Goal: Navigation & Orientation: Browse casually

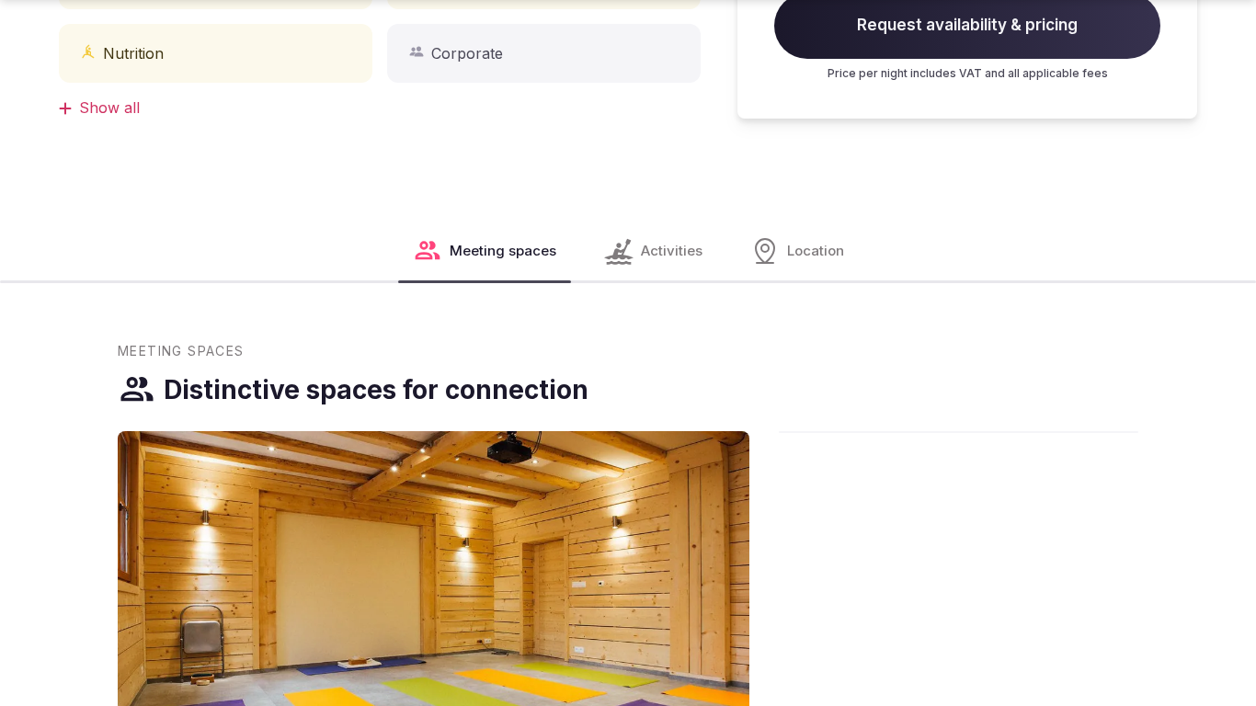
scroll to position [1886, 0]
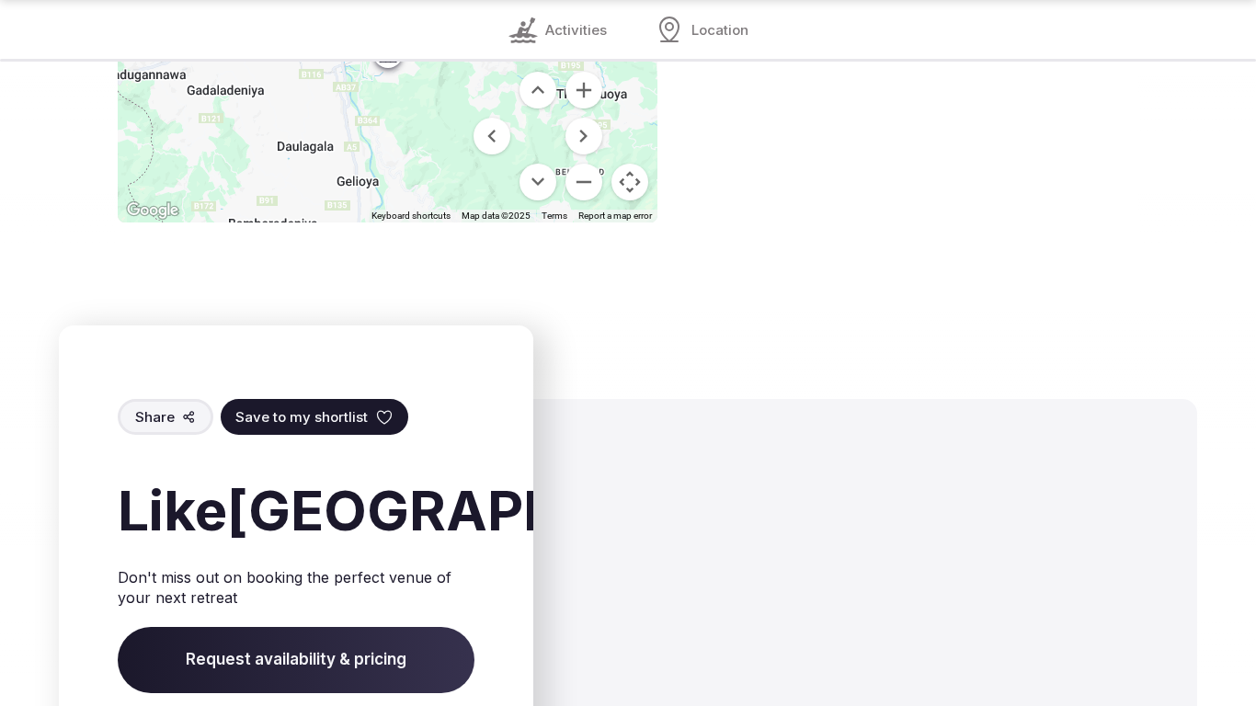
scroll to position [2492, 0]
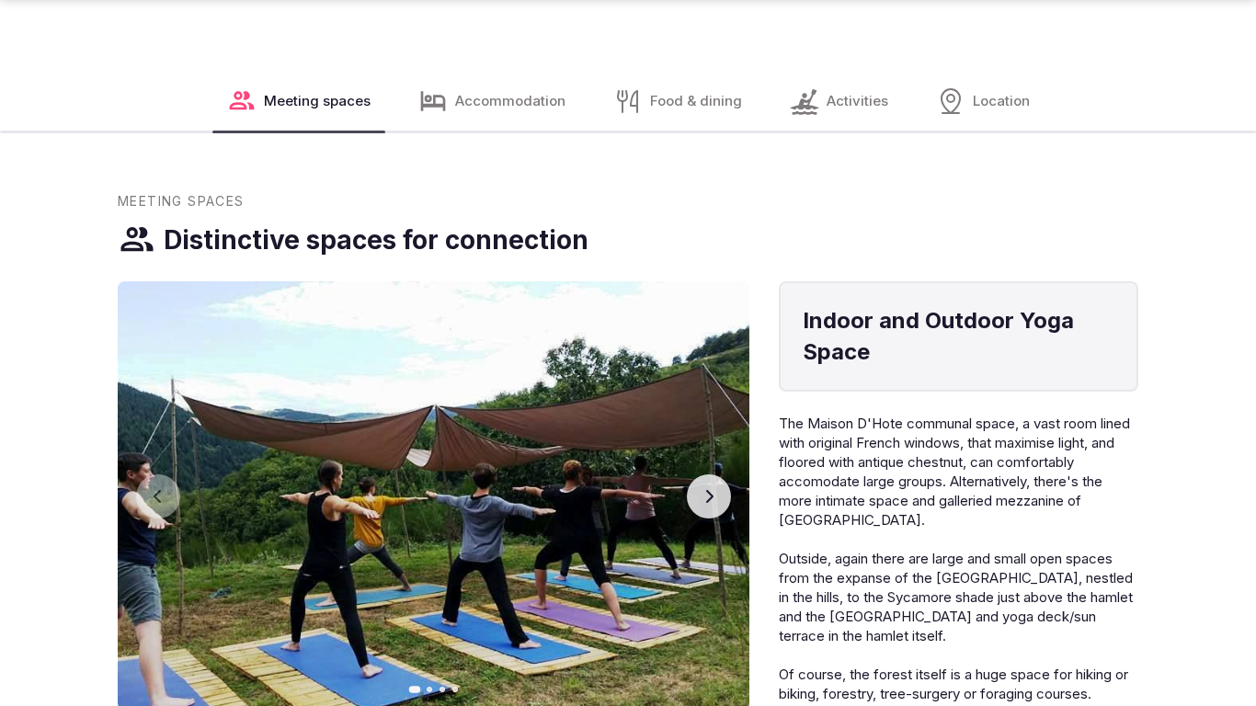
scroll to position [2615, 0]
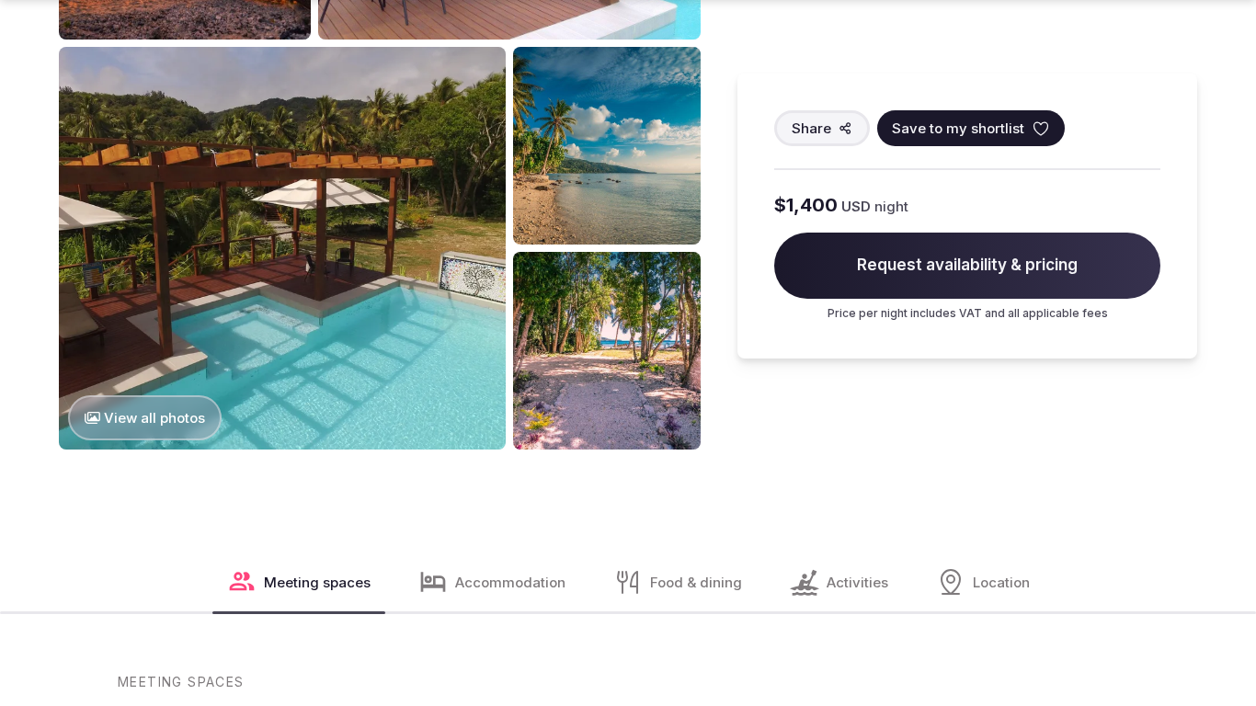
scroll to position [2615, 0]
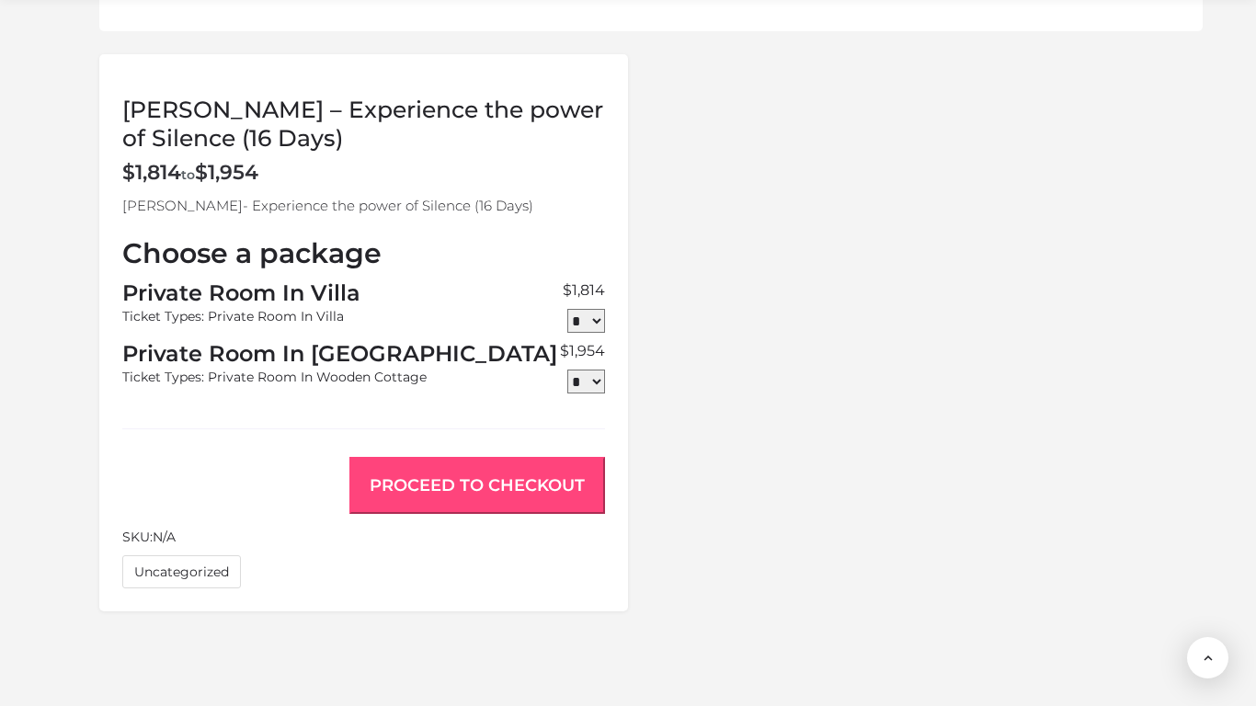
scroll to position [1750, 0]
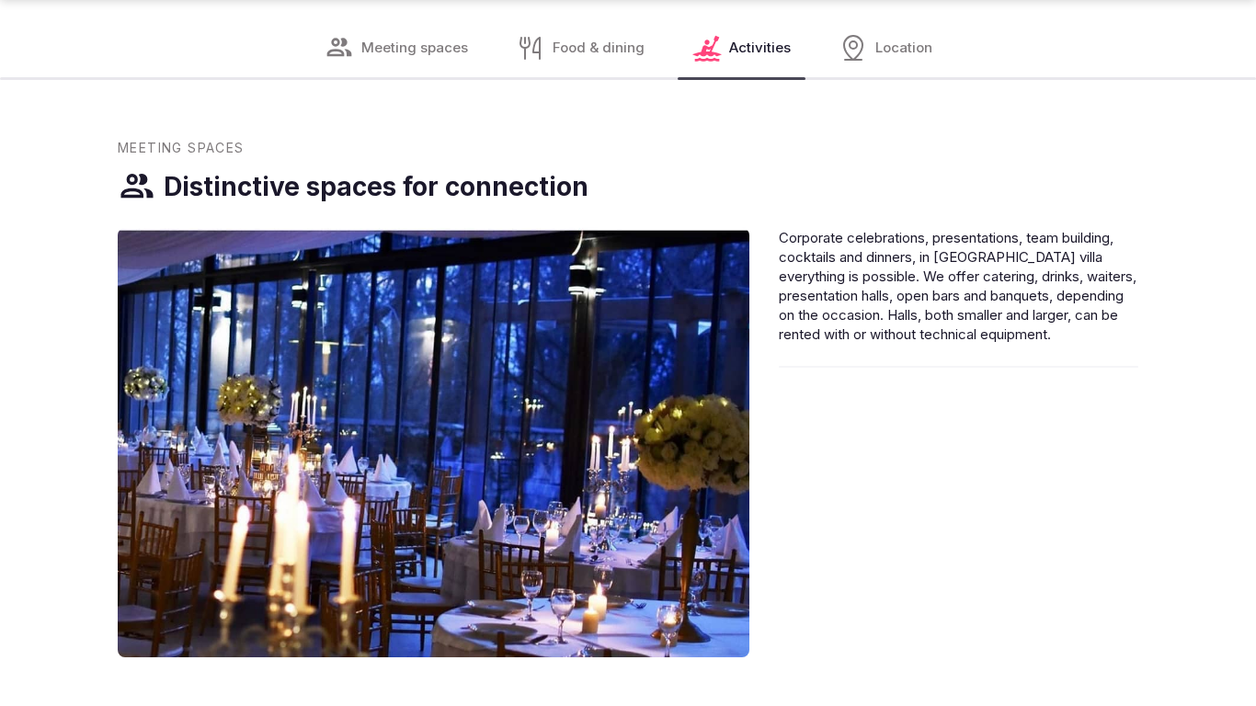
scroll to position [2553, 0]
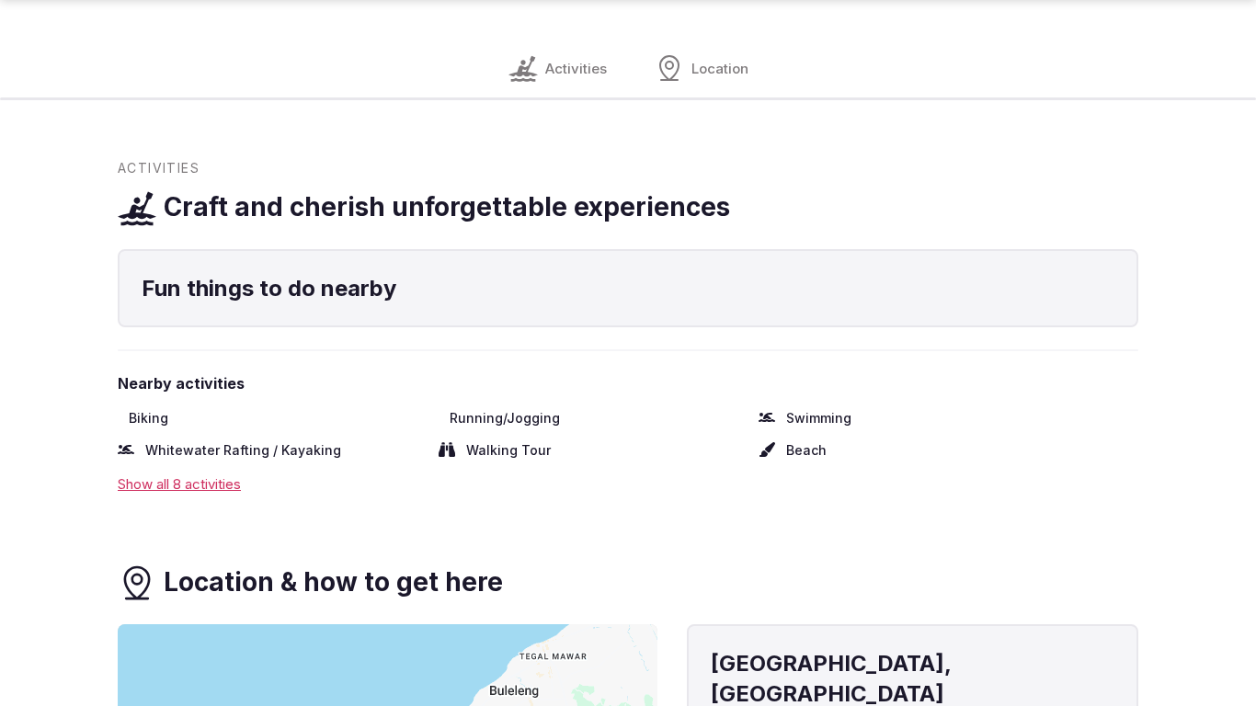
scroll to position [1947, 0]
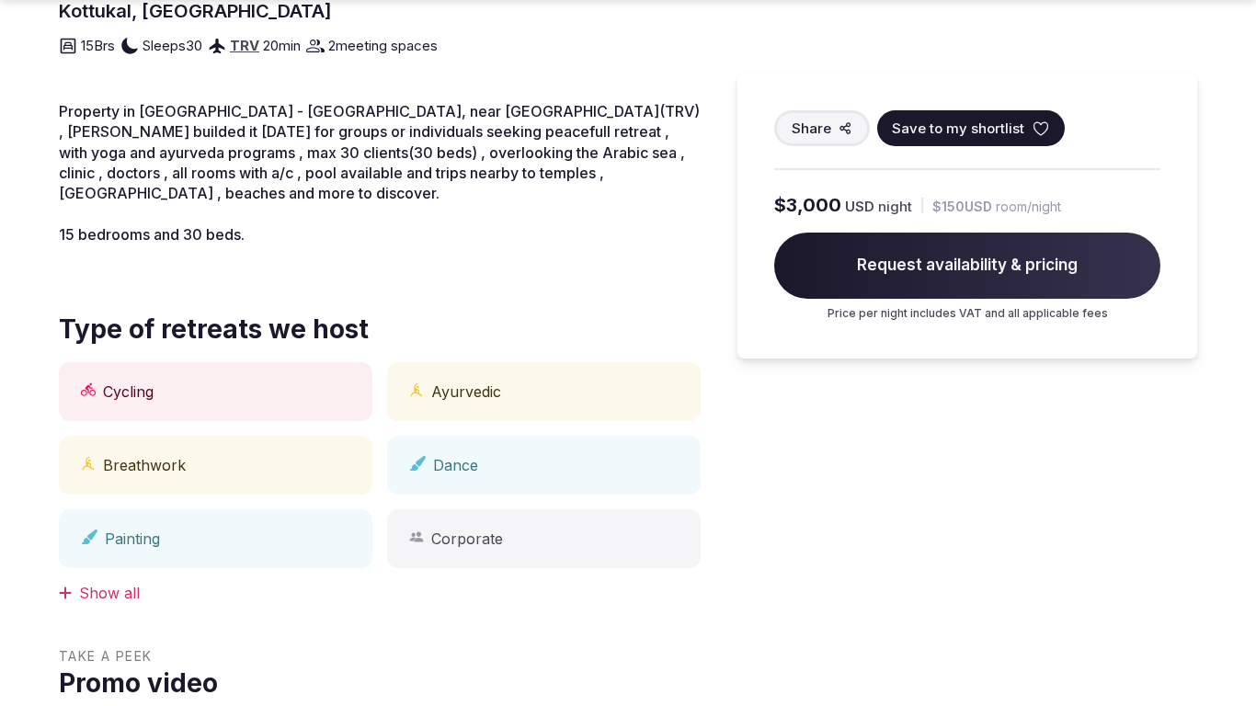
scroll to position [1947, 0]
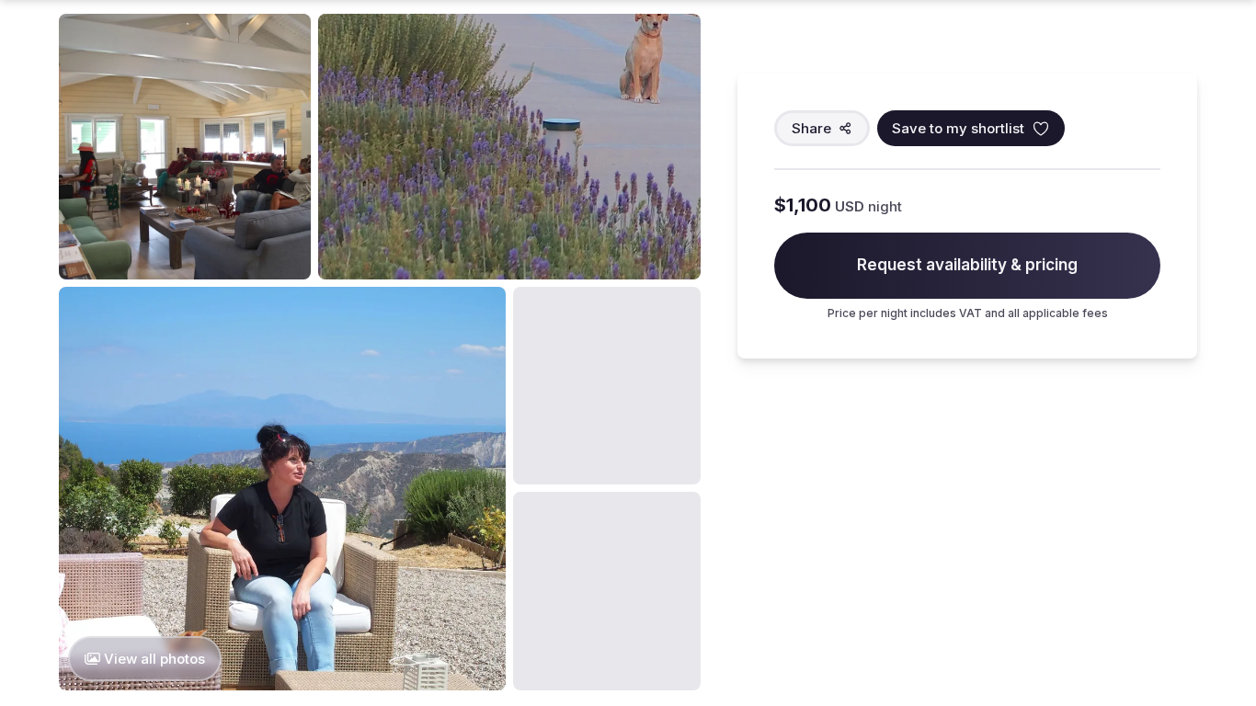
scroll to position [1947, 0]
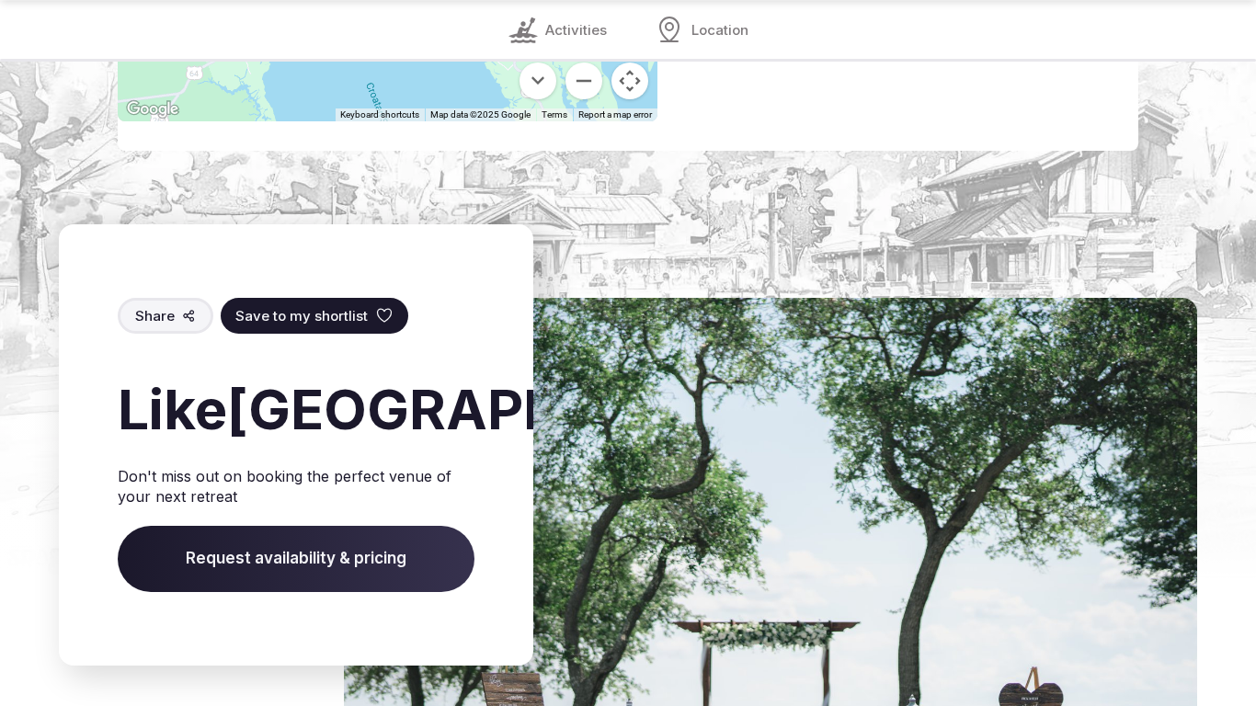
scroll to position [2492, 0]
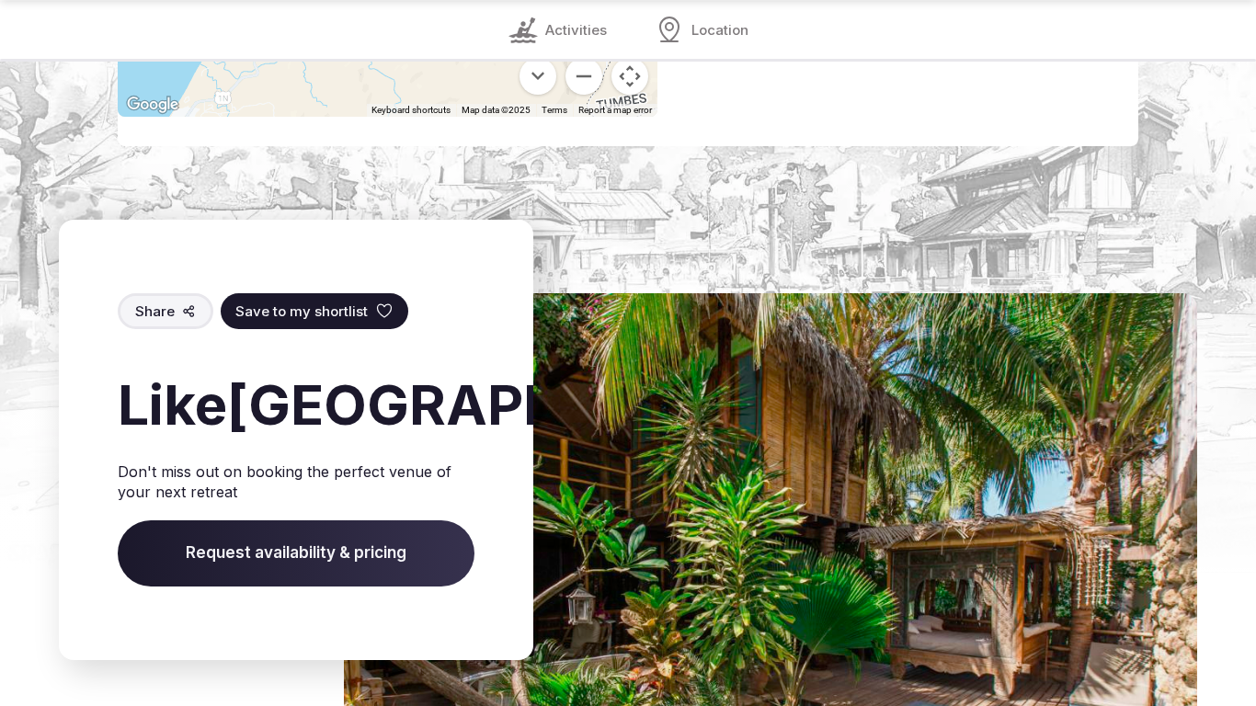
scroll to position [2492, 0]
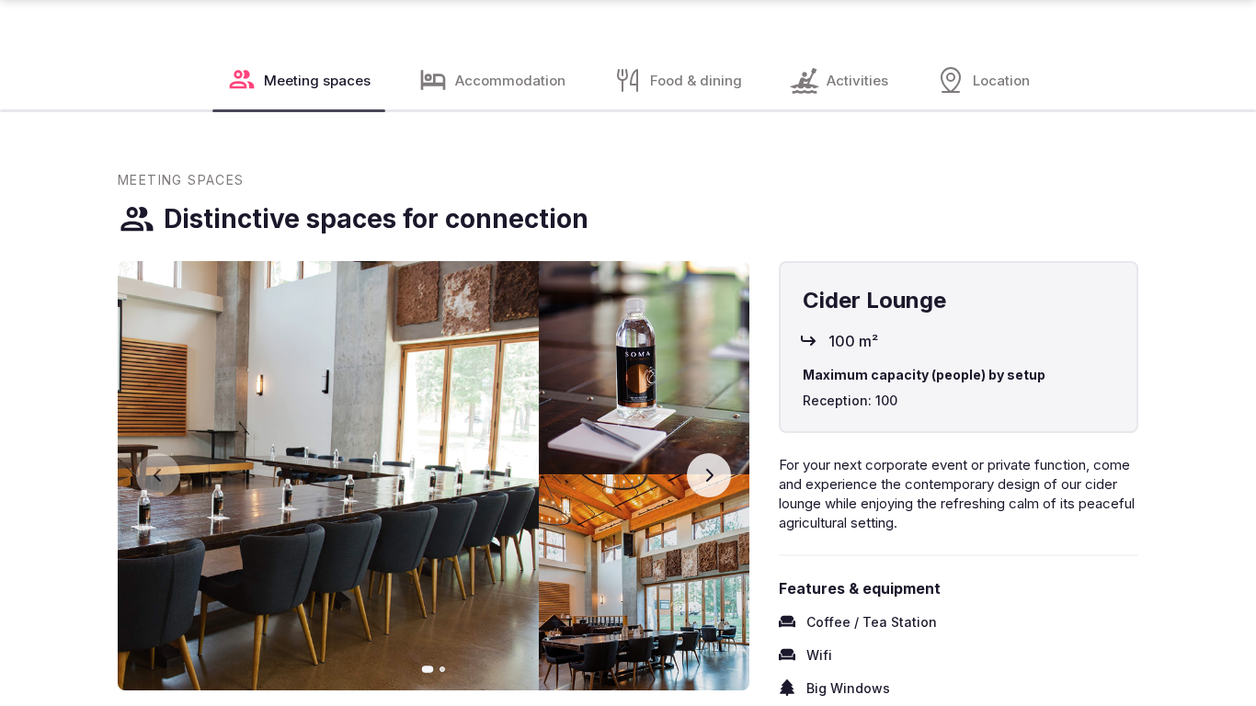
scroll to position [2615, 0]
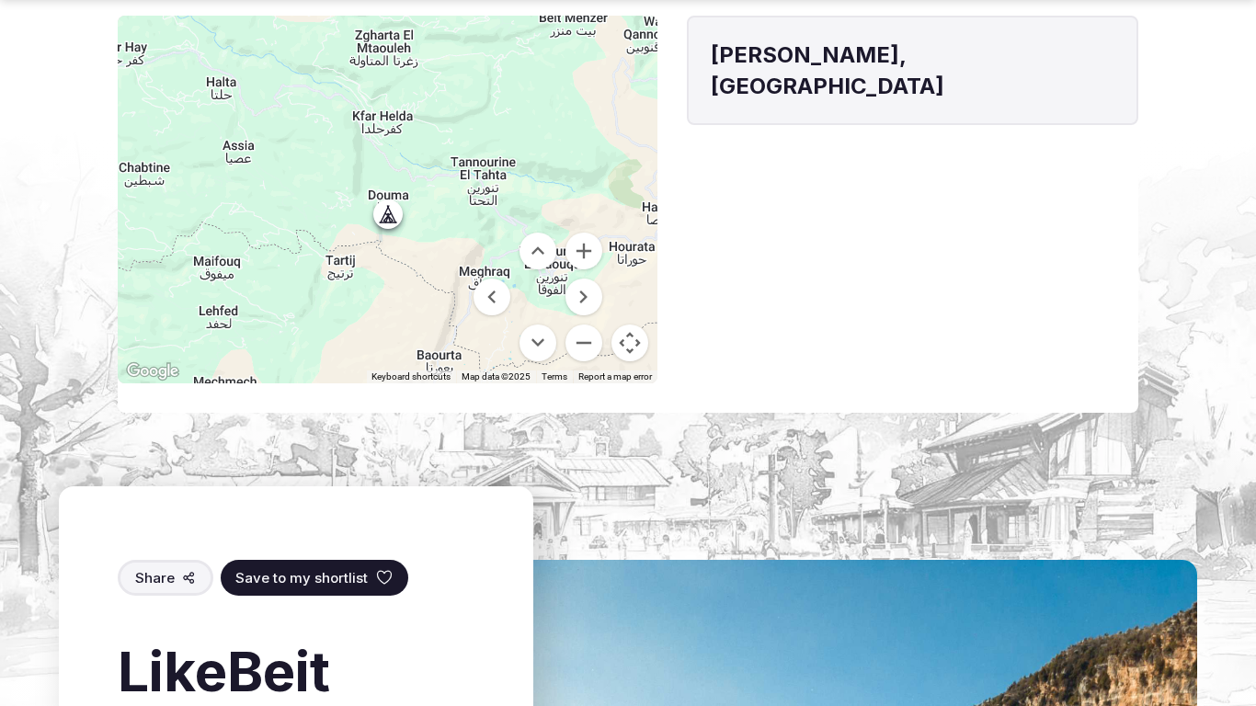
scroll to position [1892, 0]
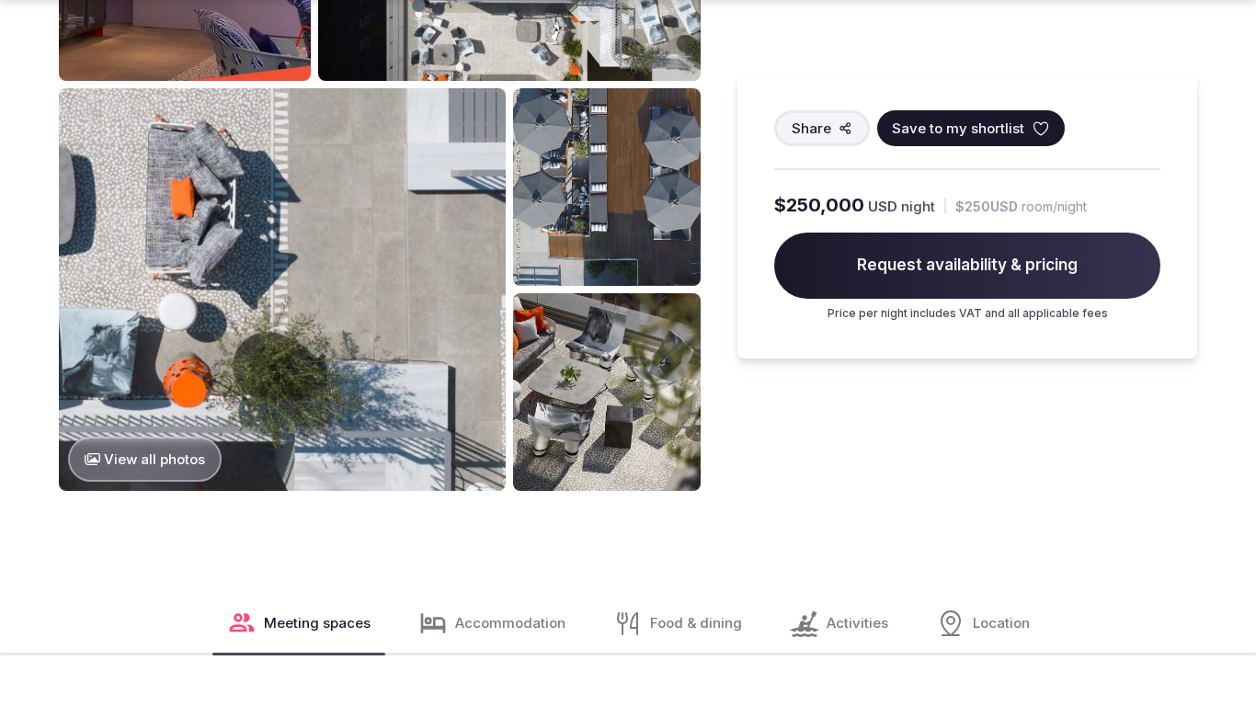
scroll to position [2615, 0]
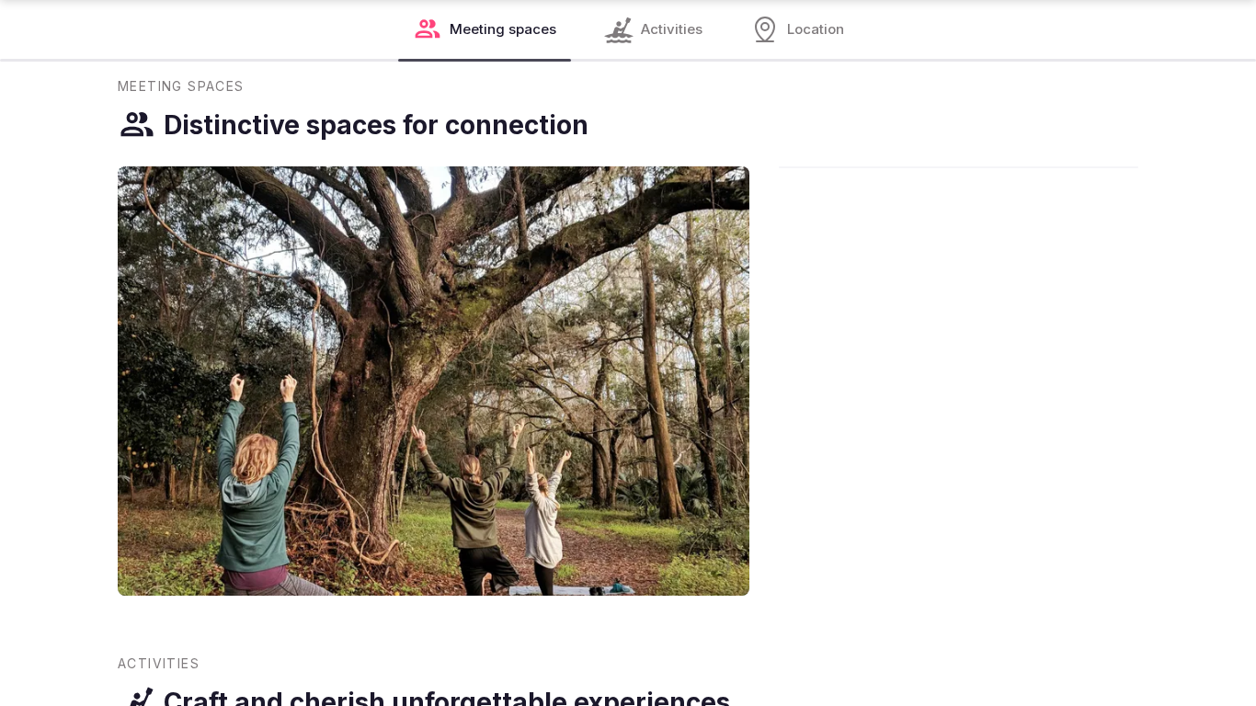
scroll to position [1886, 0]
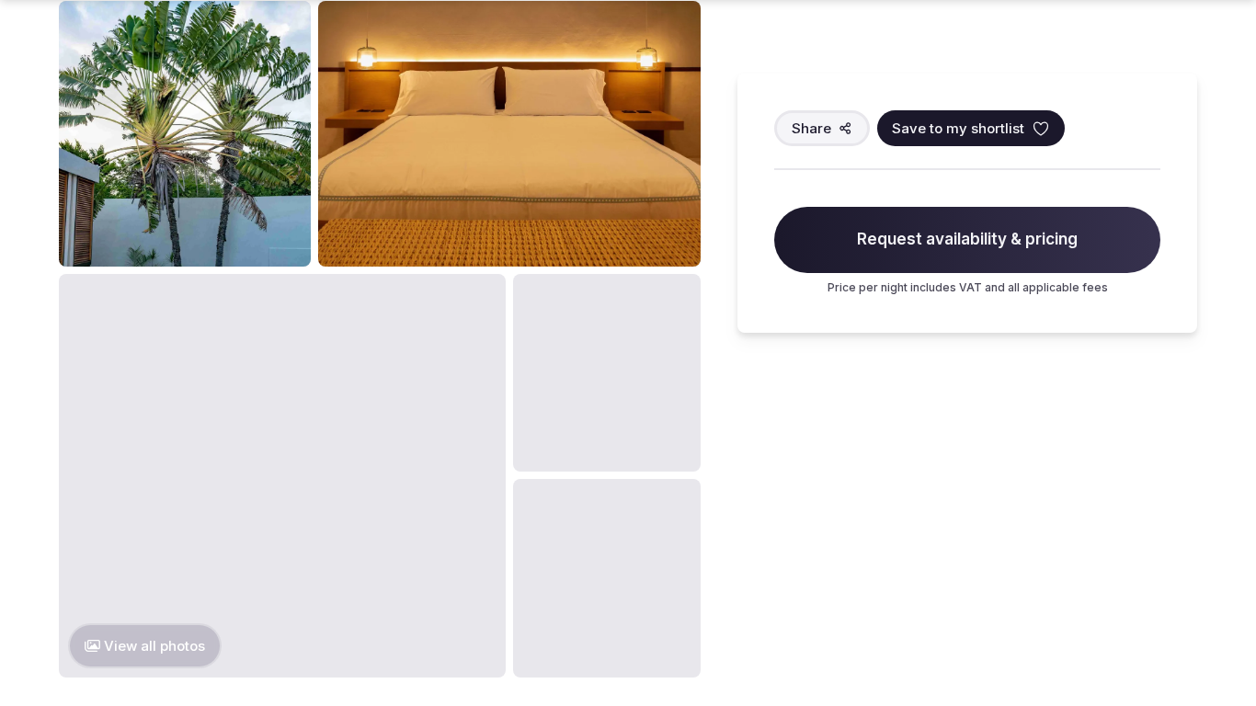
scroll to position [1947, 0]
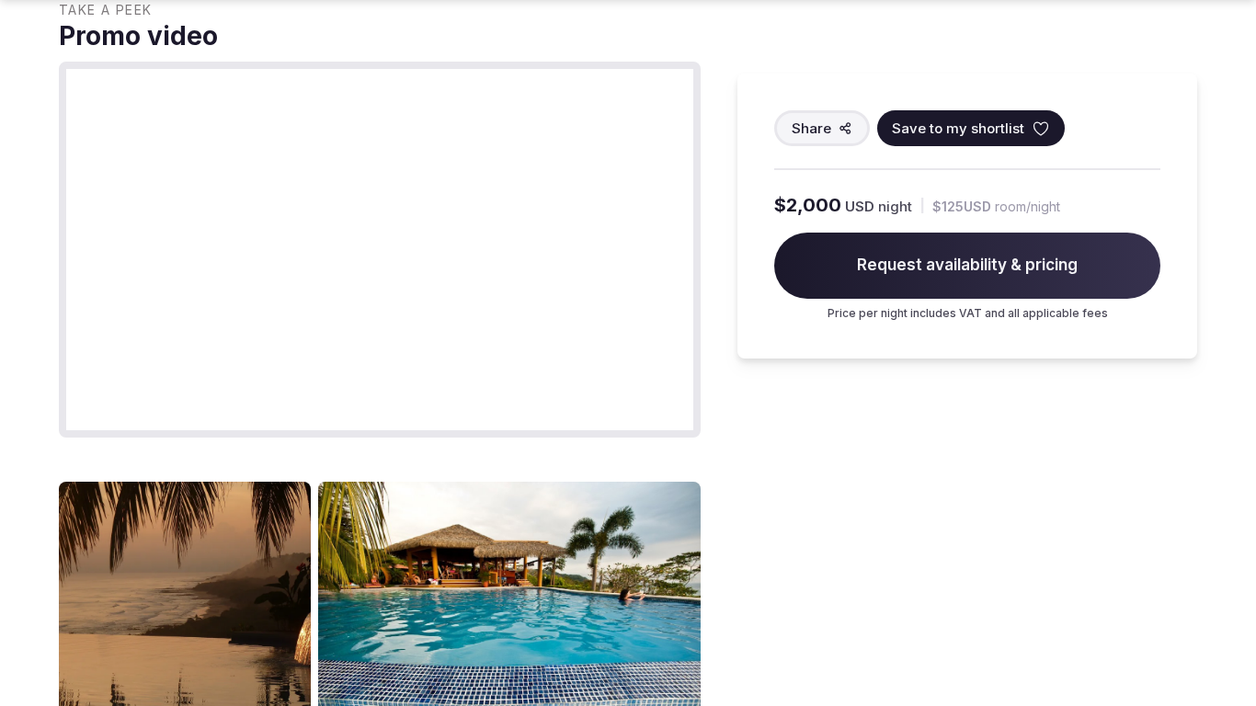
scroll to position [1947, 0]
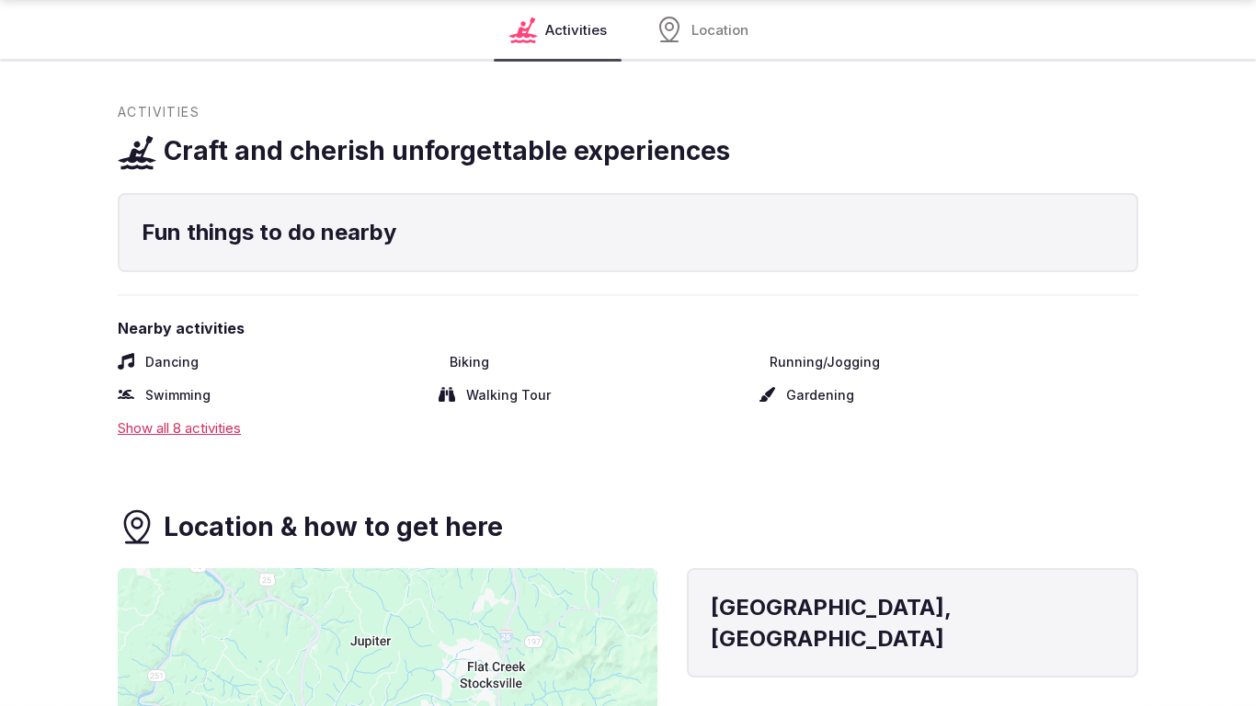
scroll to position [2553, 0]
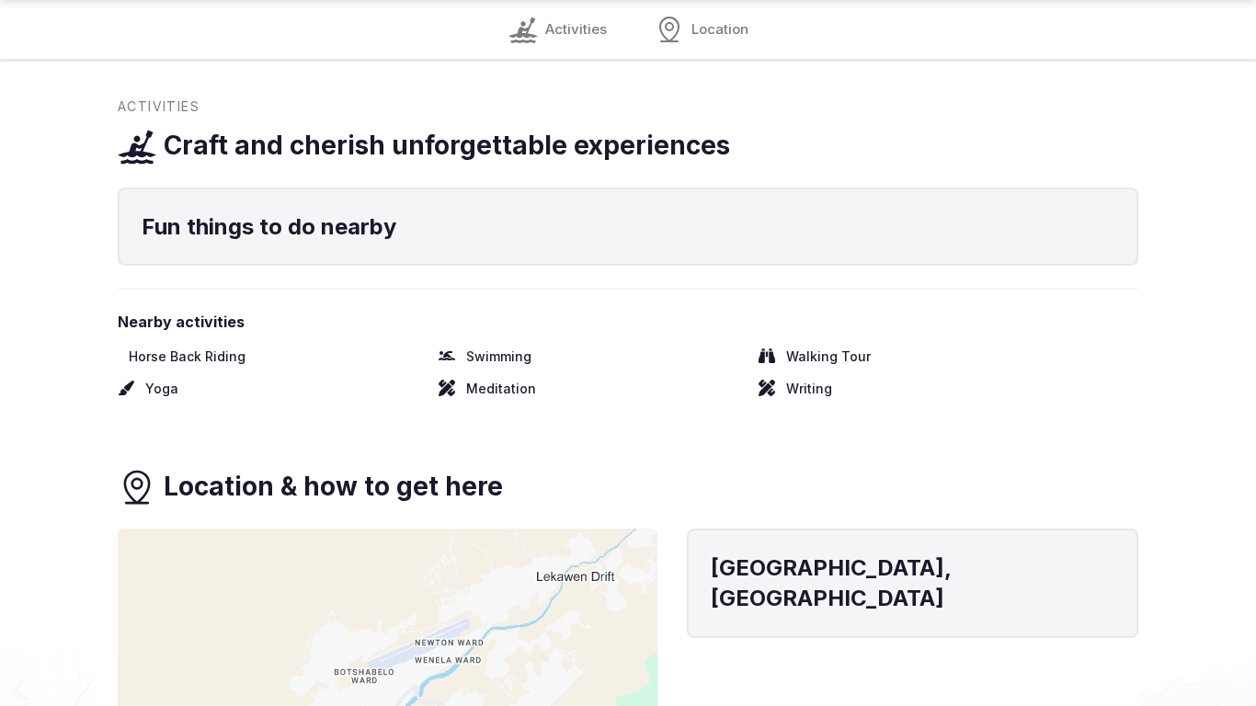
scroll to position [1886, 0]
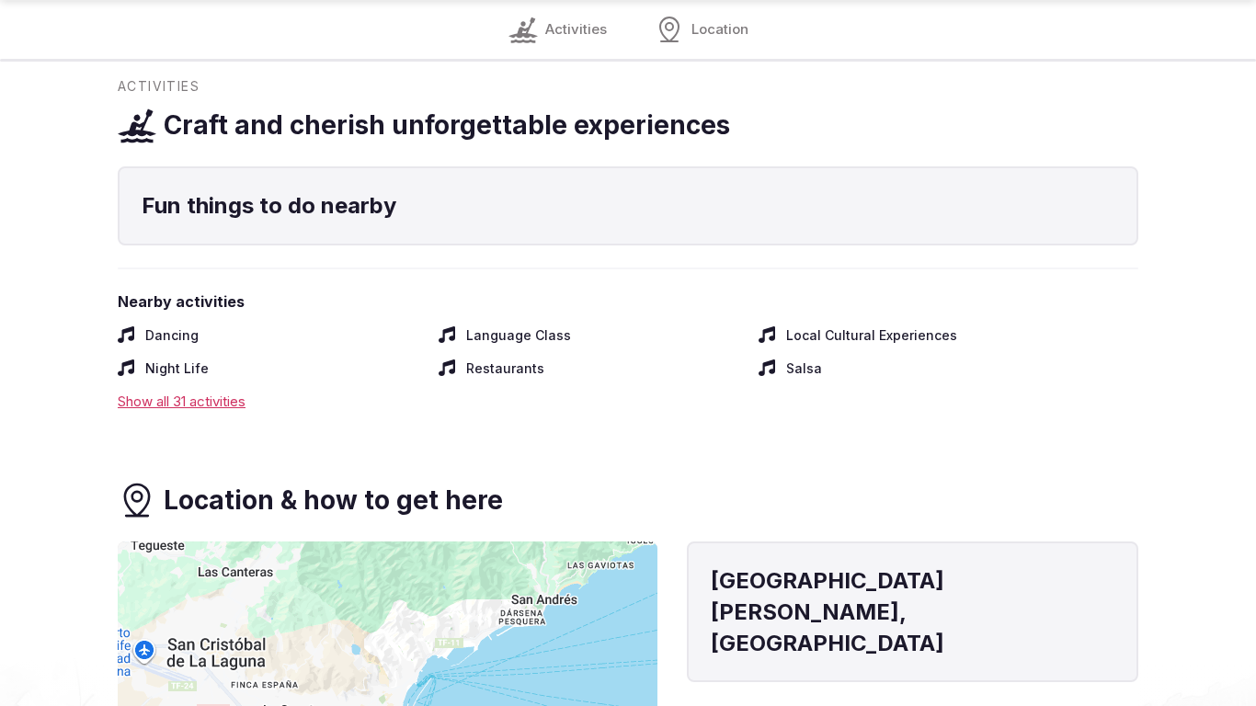
scroll to position [1886, 0]
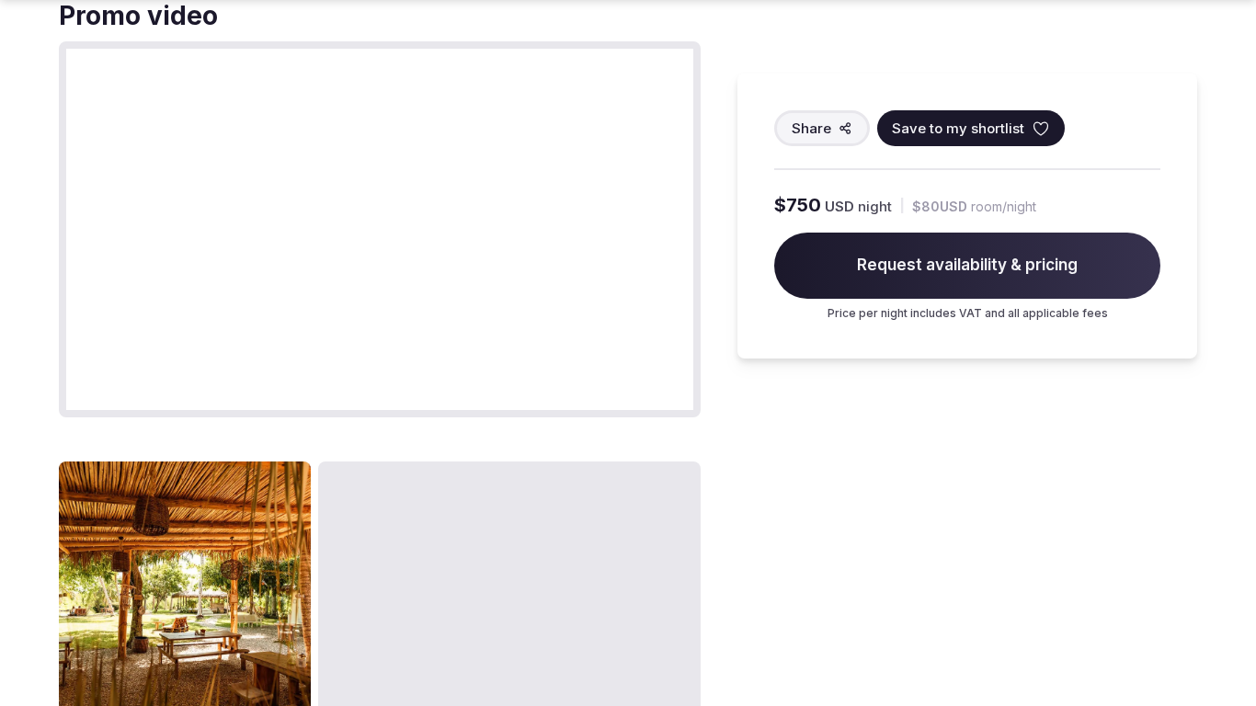
scroll to position [1947, 0]
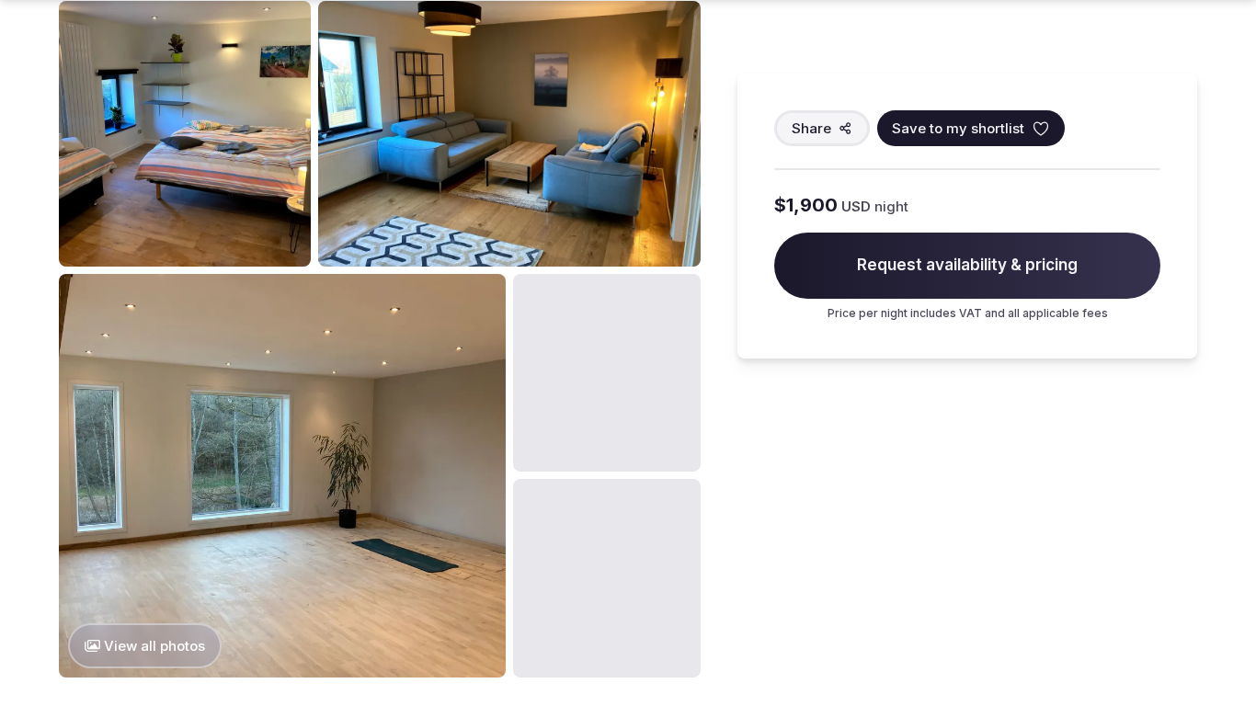
scroll to position [1947, 0]
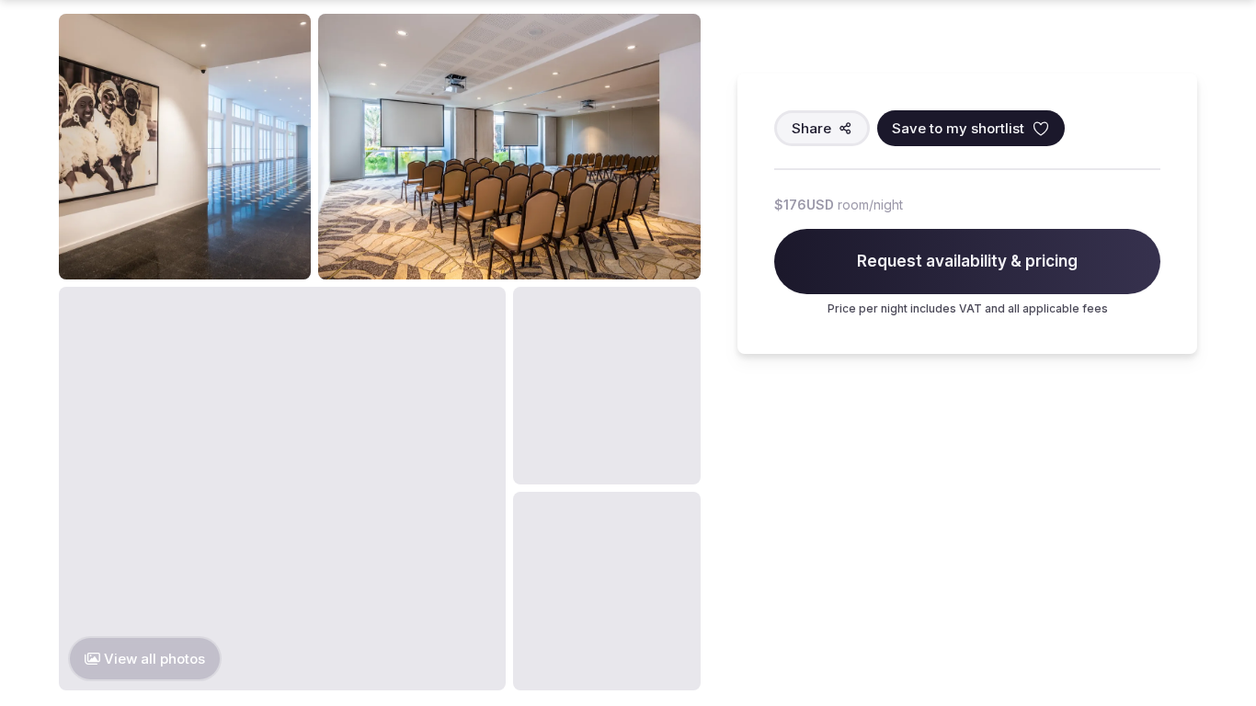
scroll to position [1947, 0]
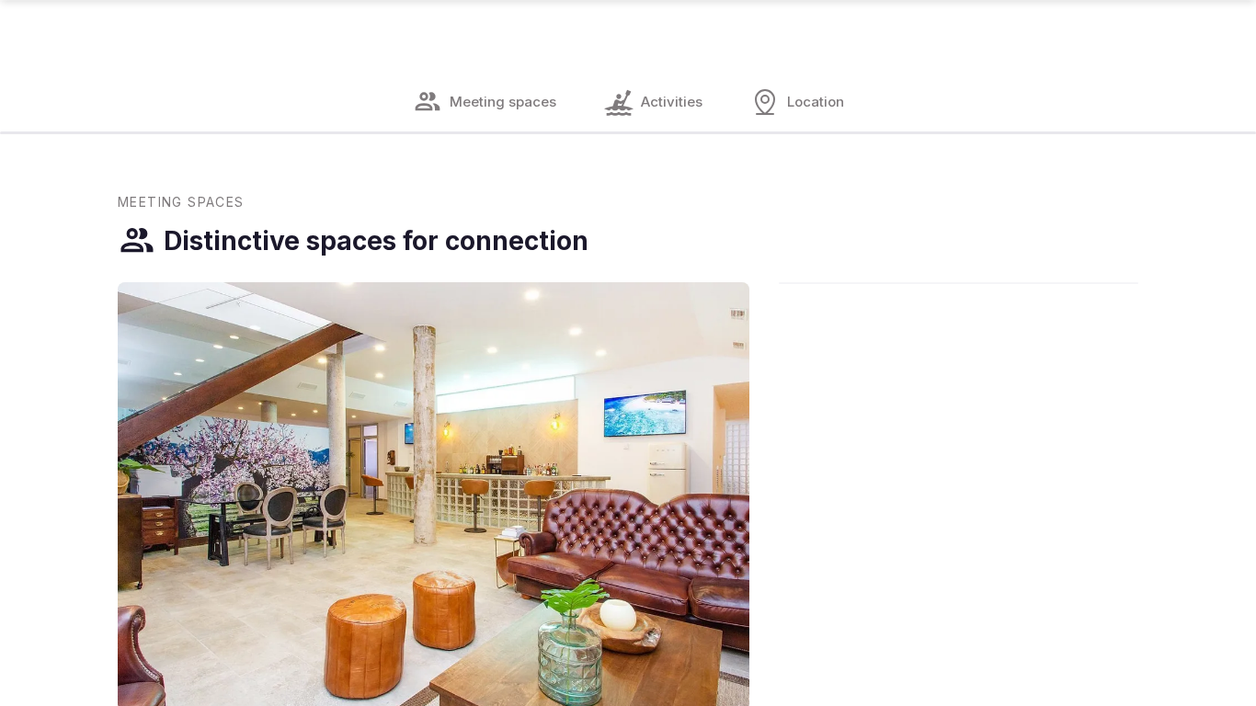
scroll to position [1947, 0]
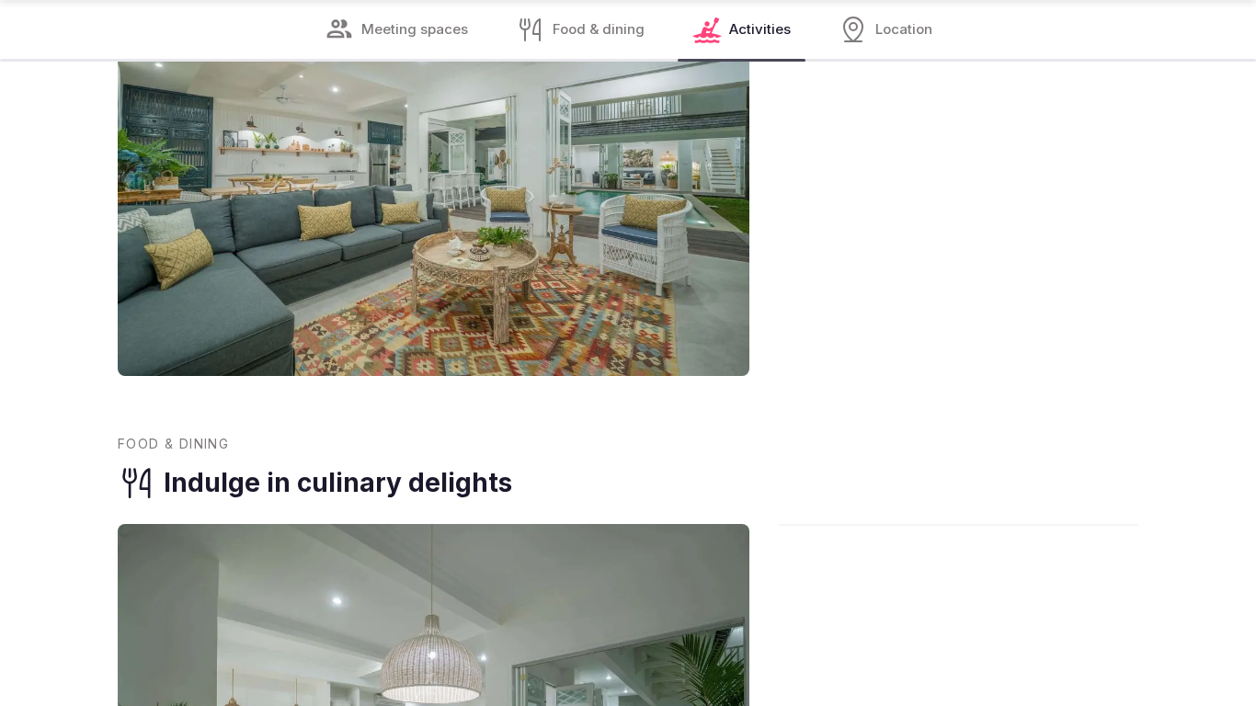
scroll to position [2492, 0]
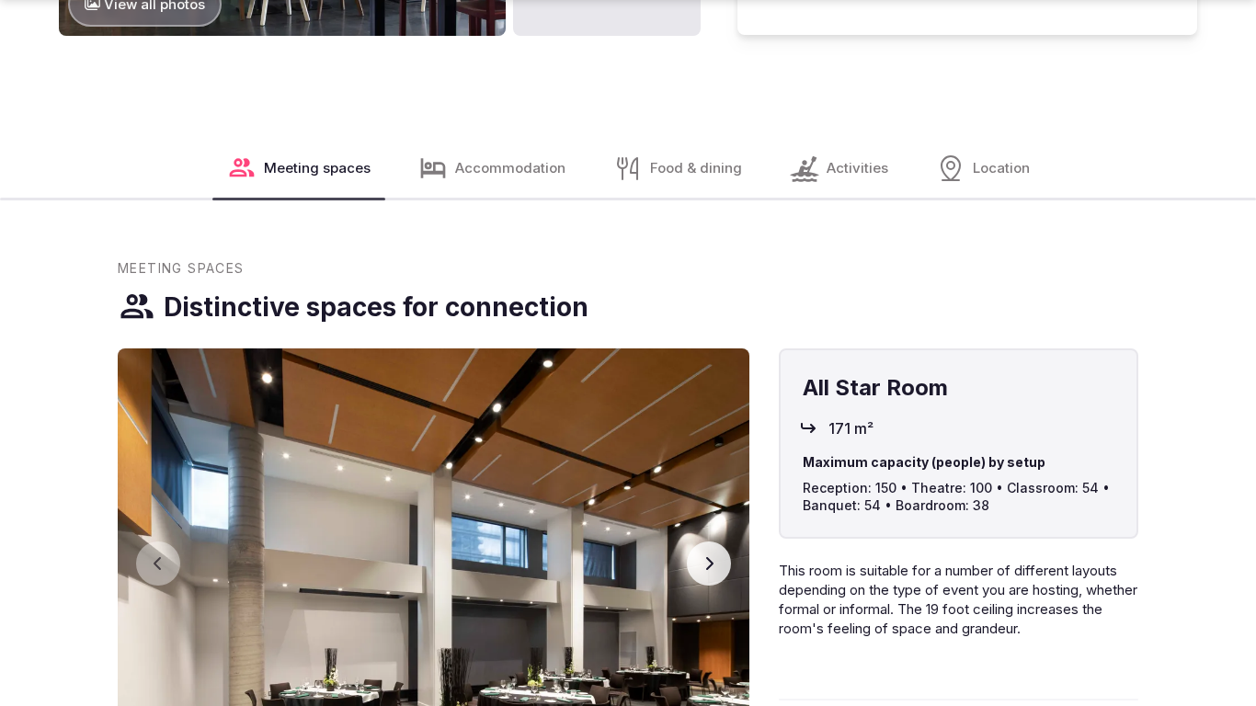
scroll to position [2615, 0]
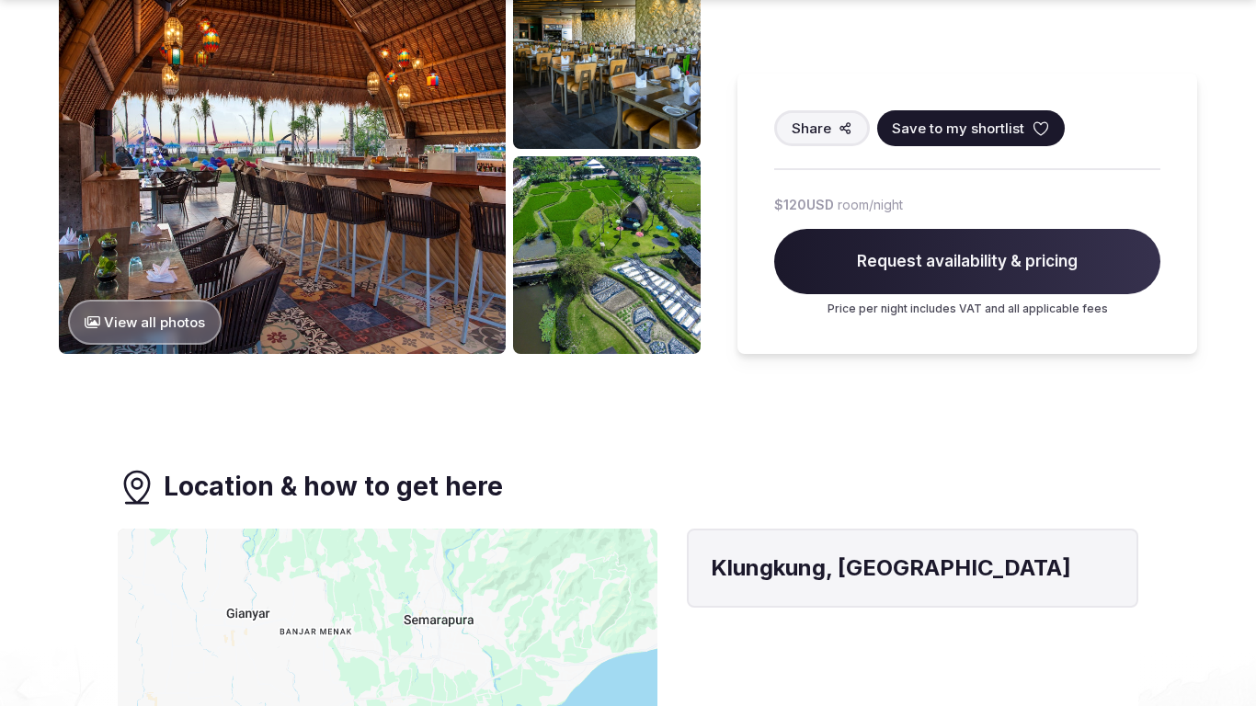
scroll to position [1947, 0]
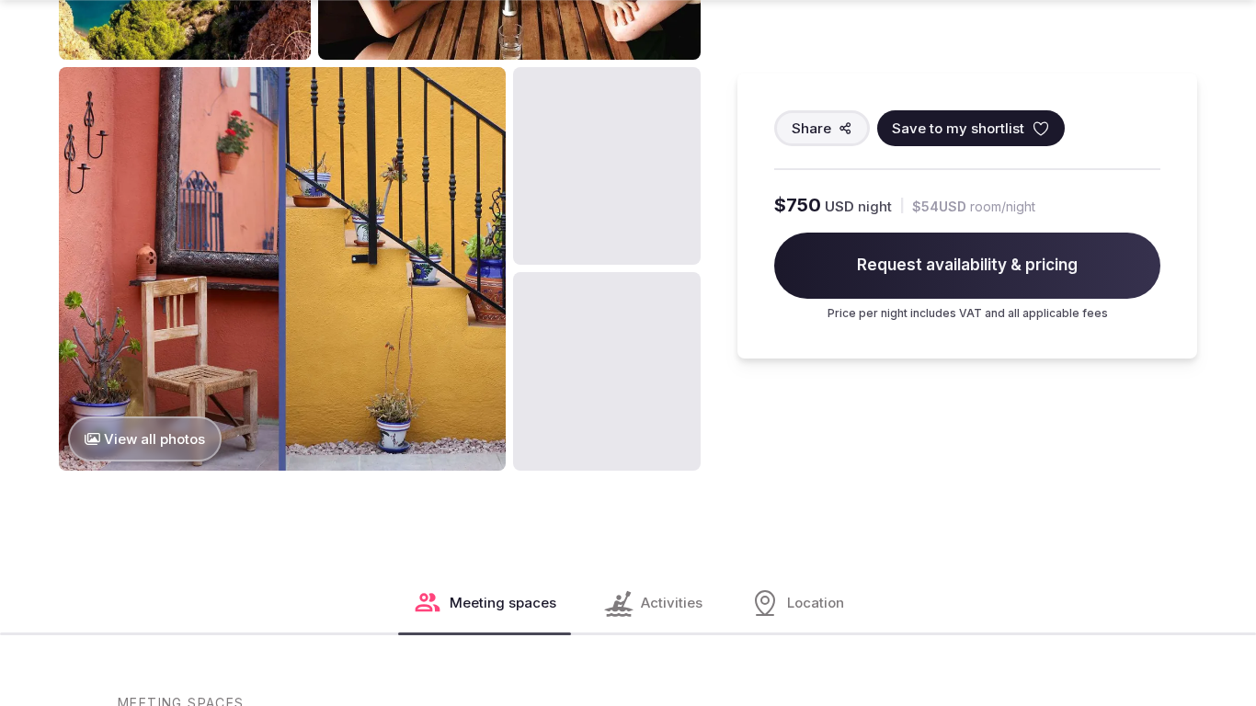
scroll to position [2615, 0]
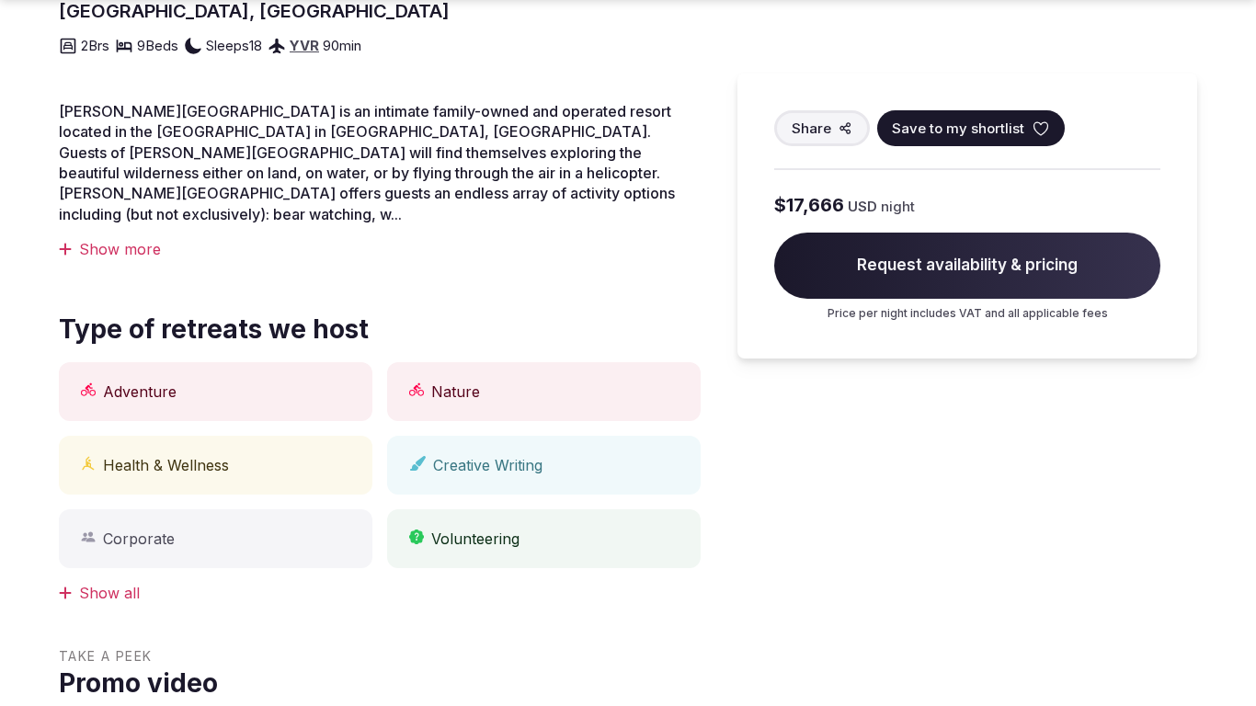
scroll to position [1280, 0]
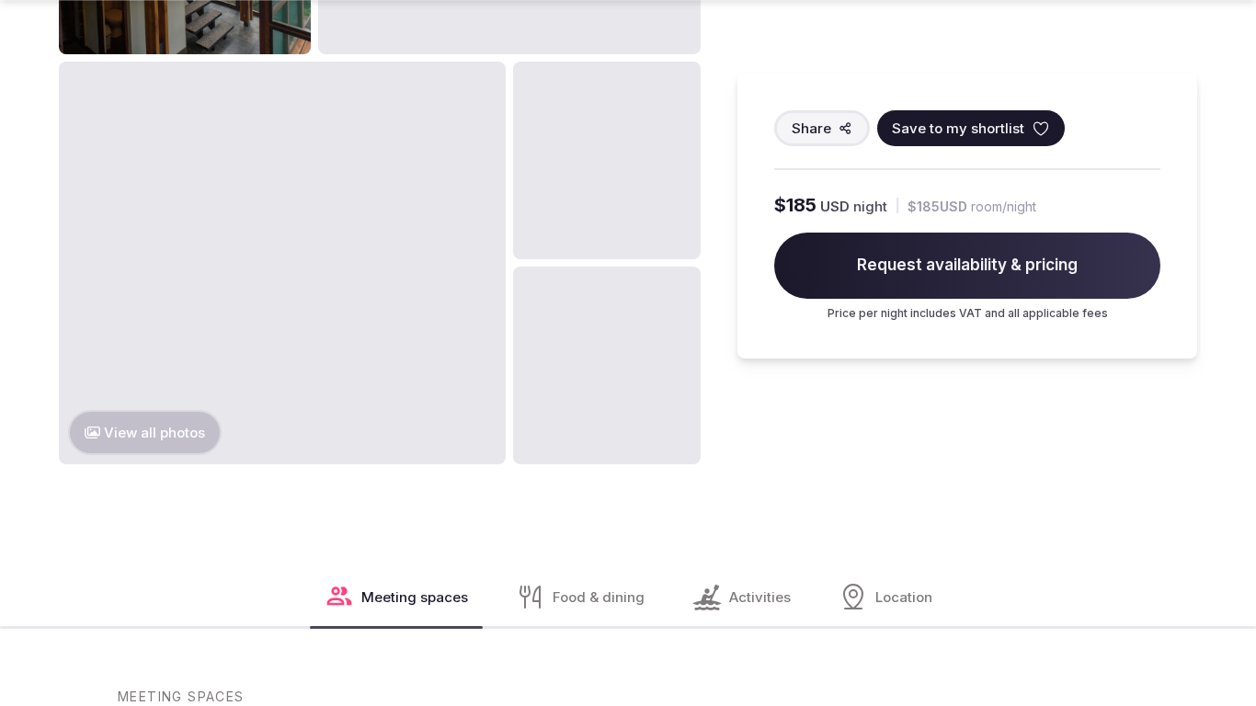
scroll to position [2613, 0]
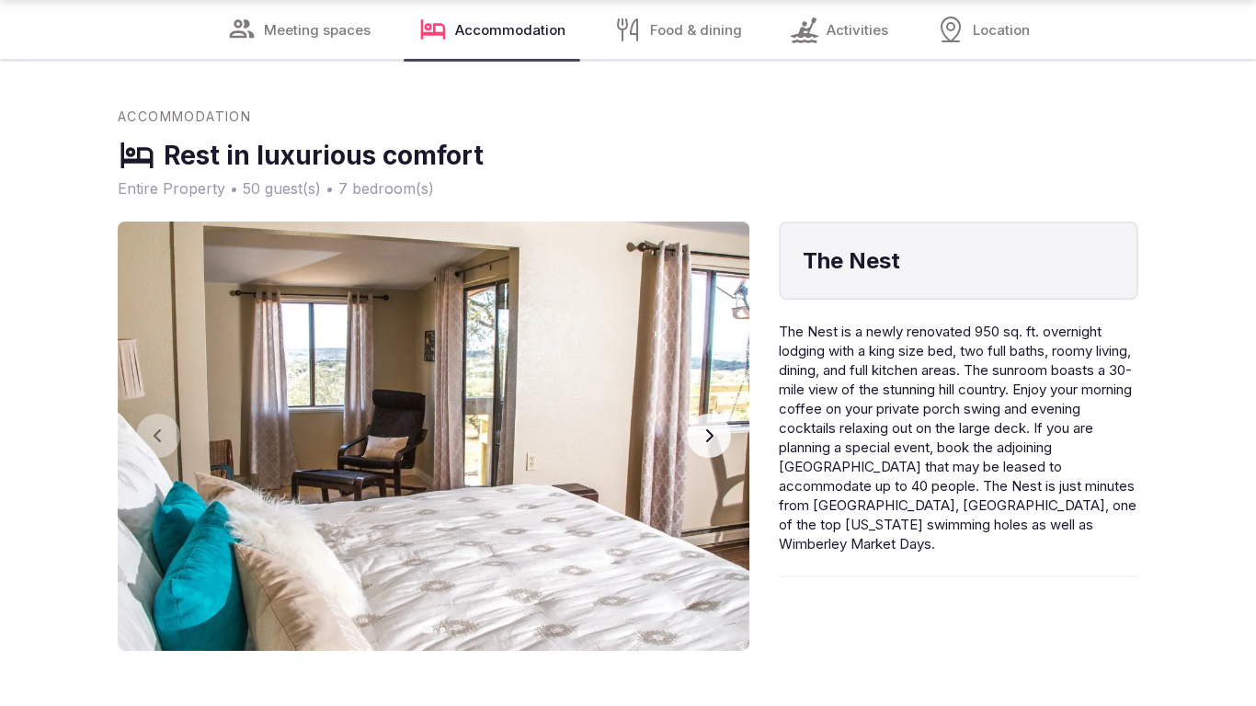
scroll to position [2492, 0]
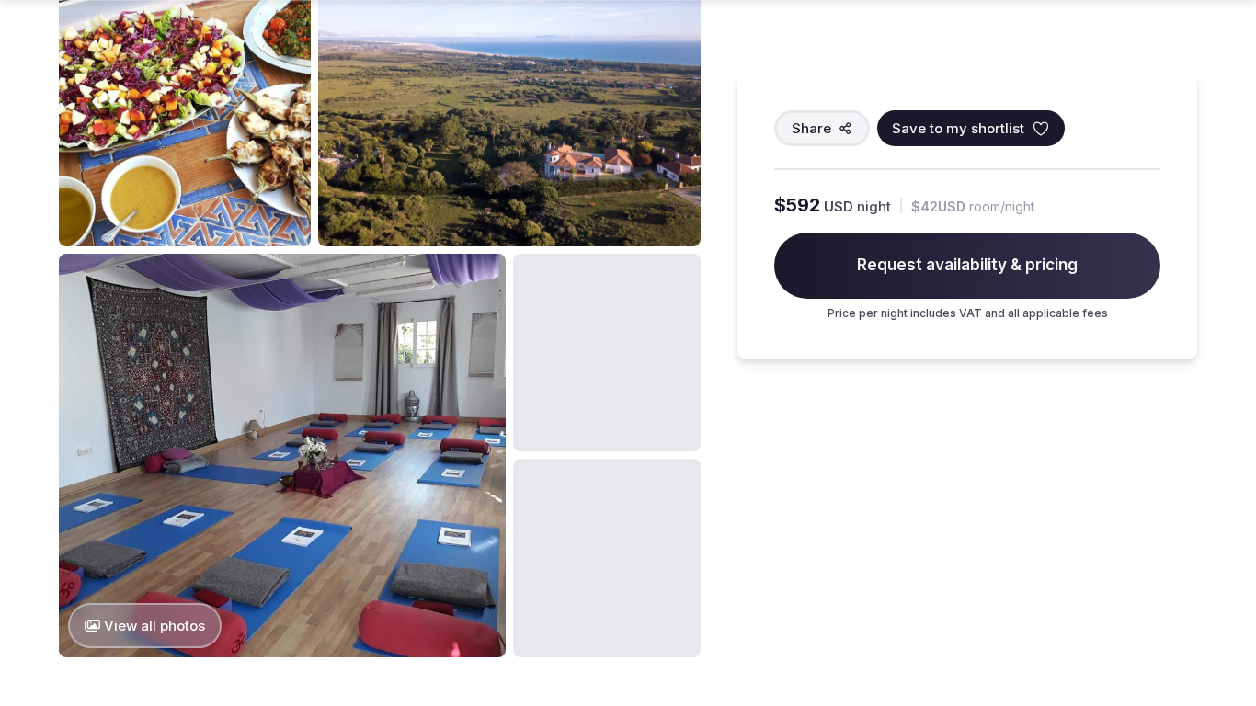
scroll to position [1892, 0]
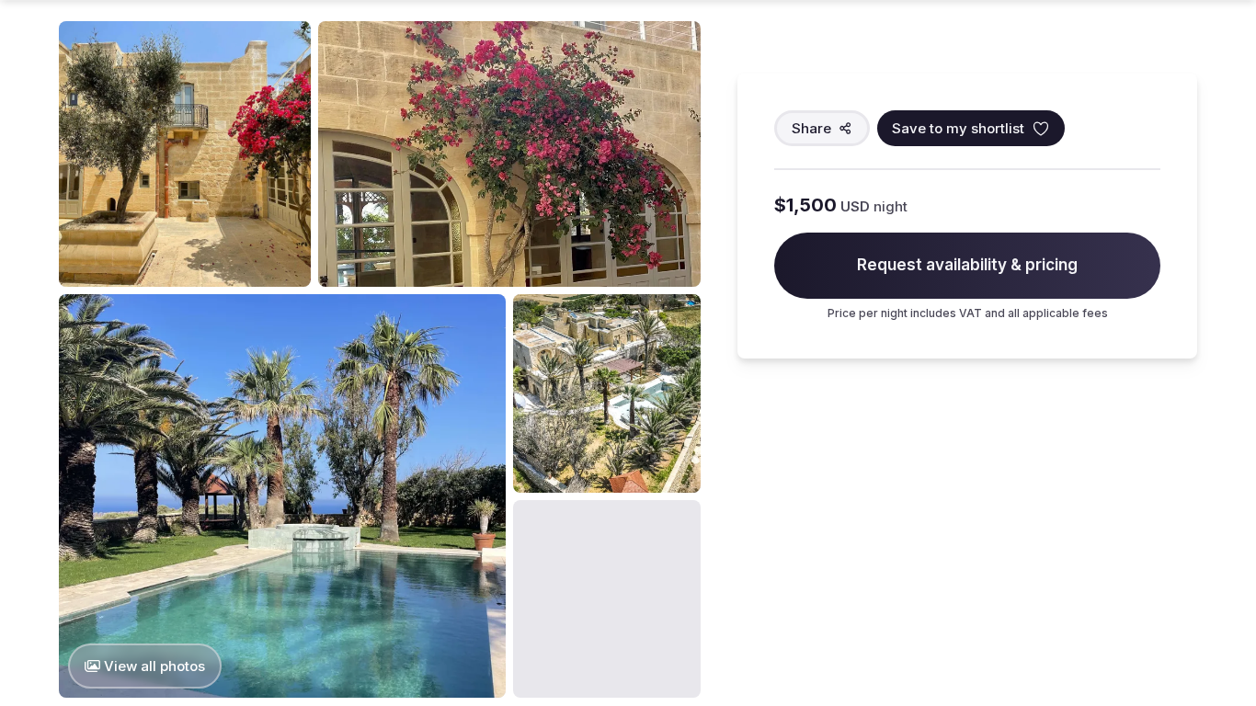
scroll to position [1947, 0]
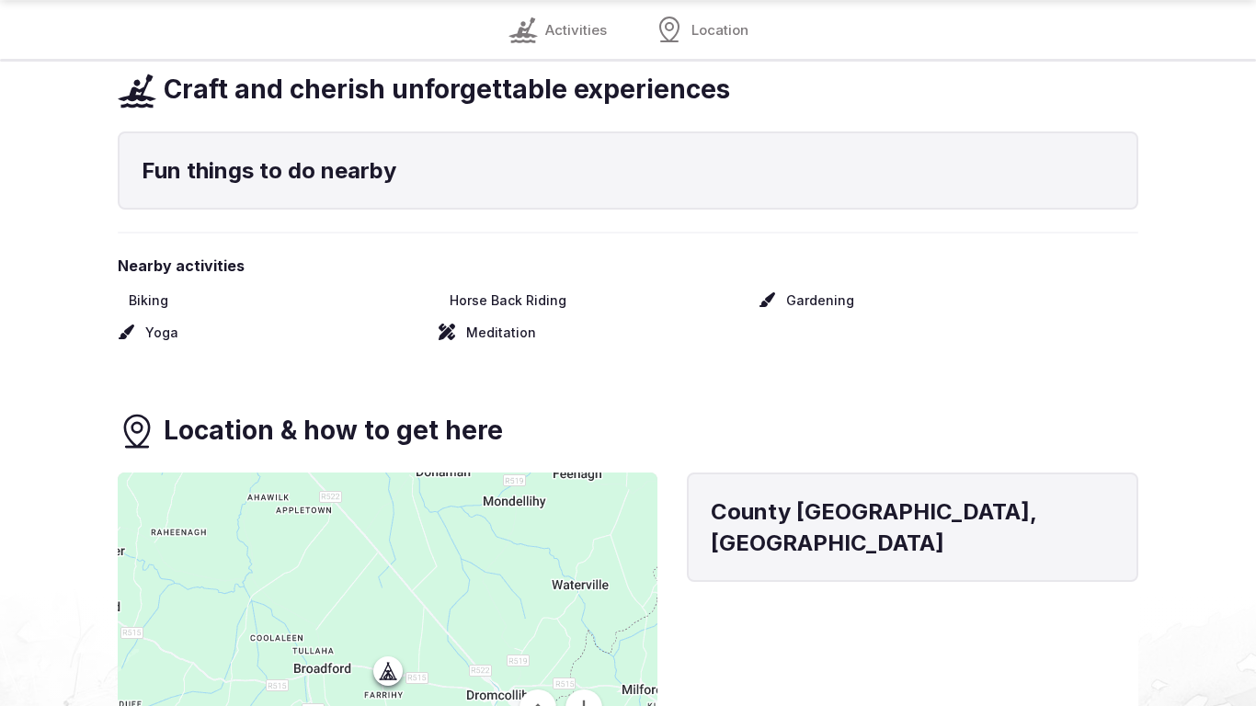
scroll to position [1886, 0]
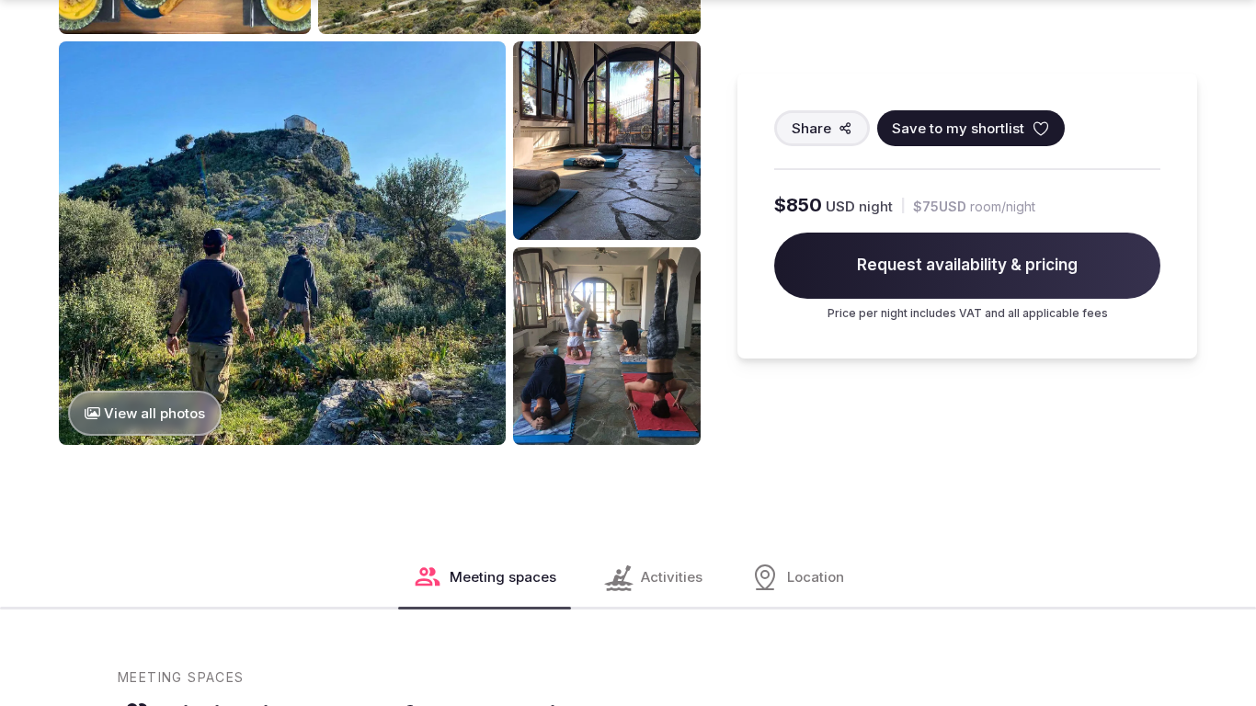
scroll to position [1947, 0]
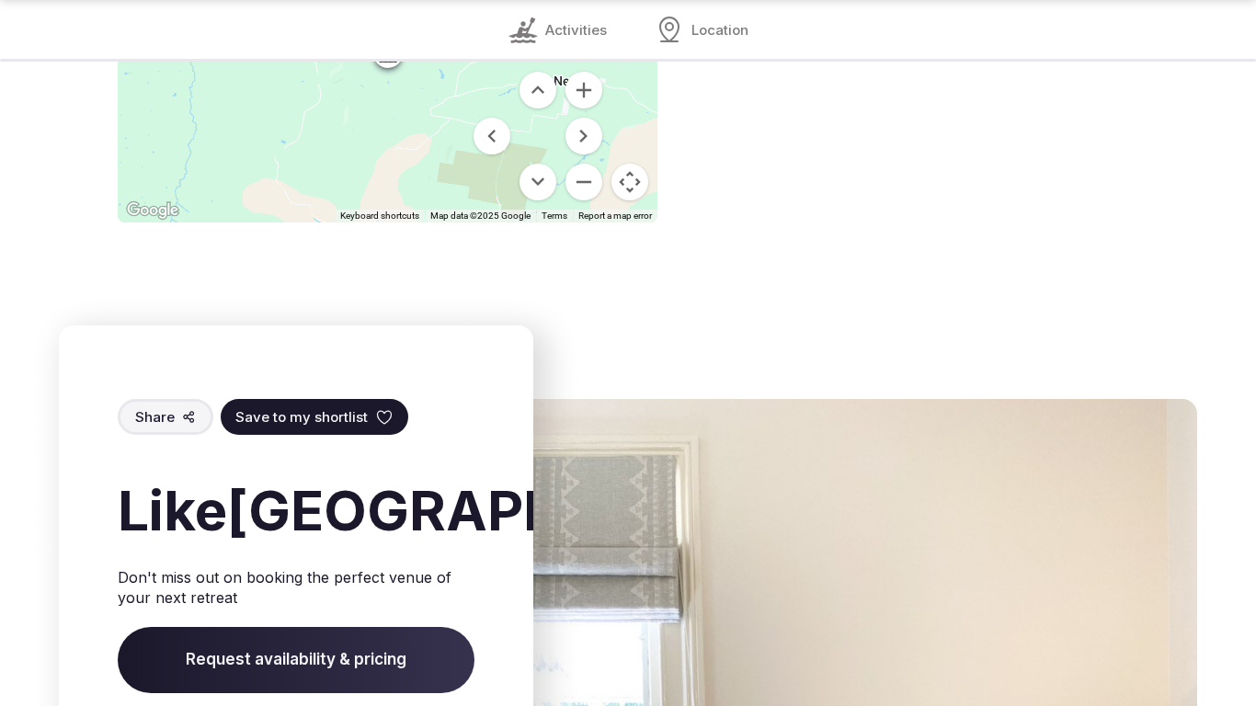
scroll to position [2492, 0]
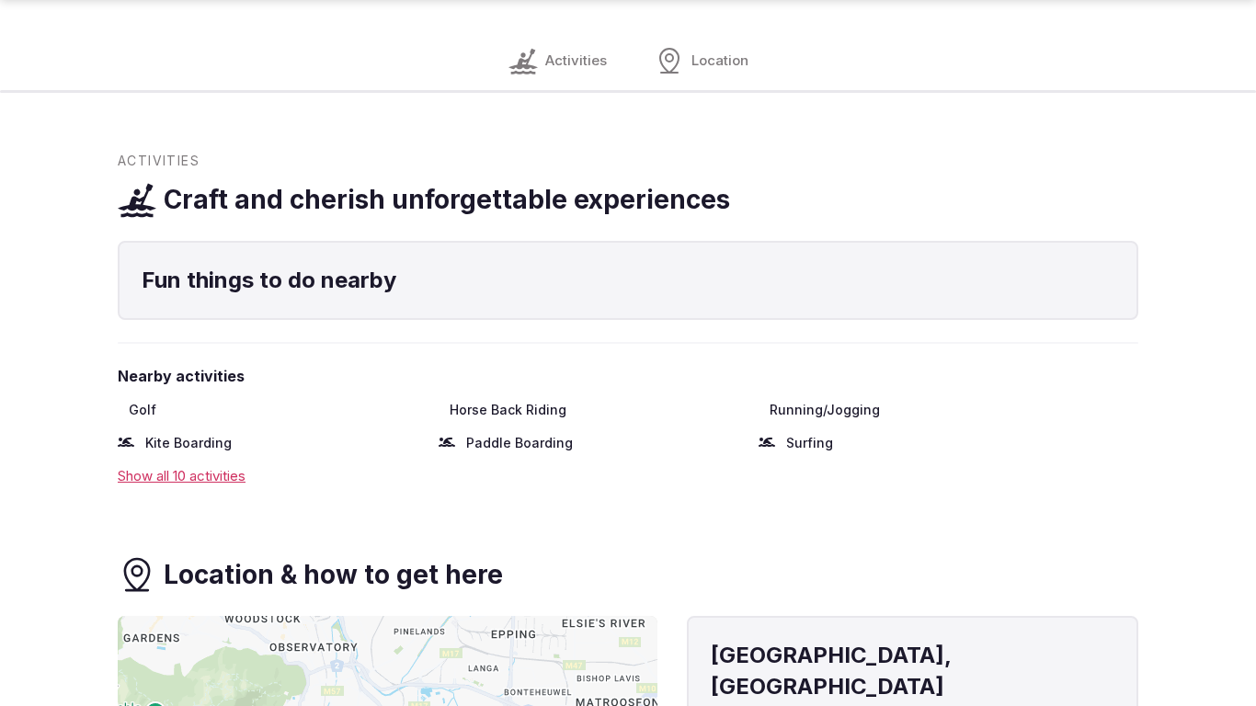
scroll to position [1934, 0]
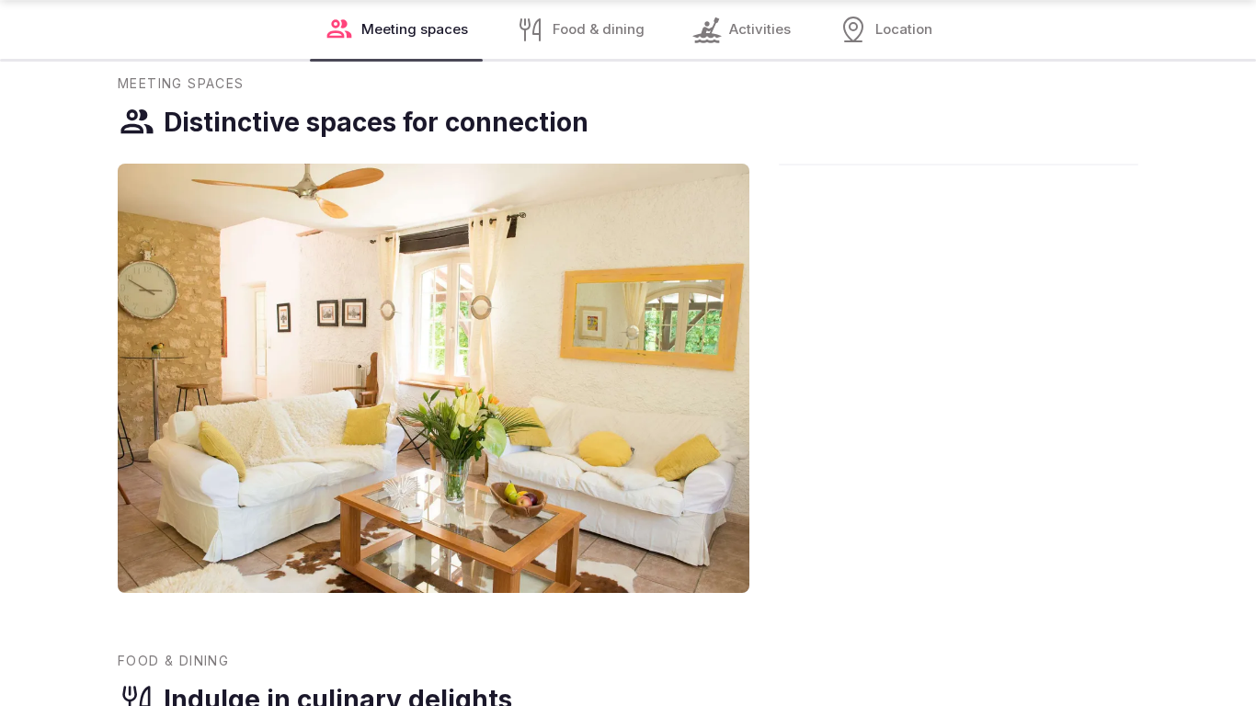
scroll to position [2553, 0]
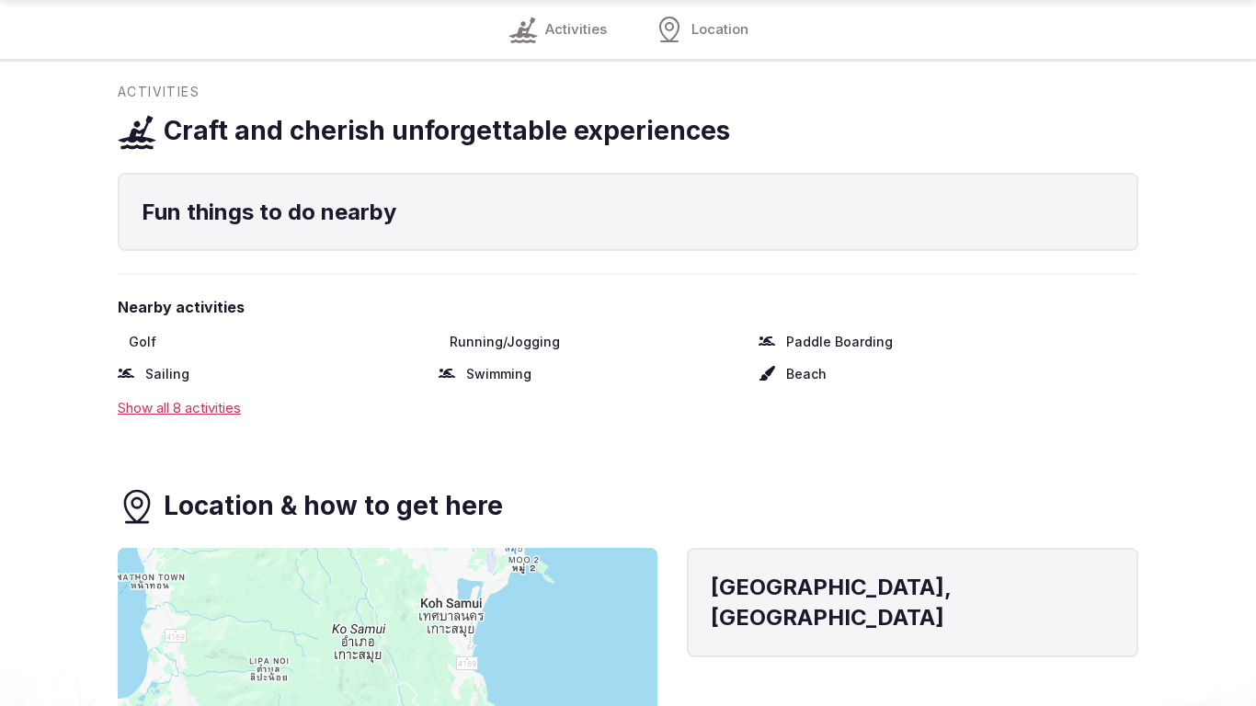
scroll to position [1886, 0]
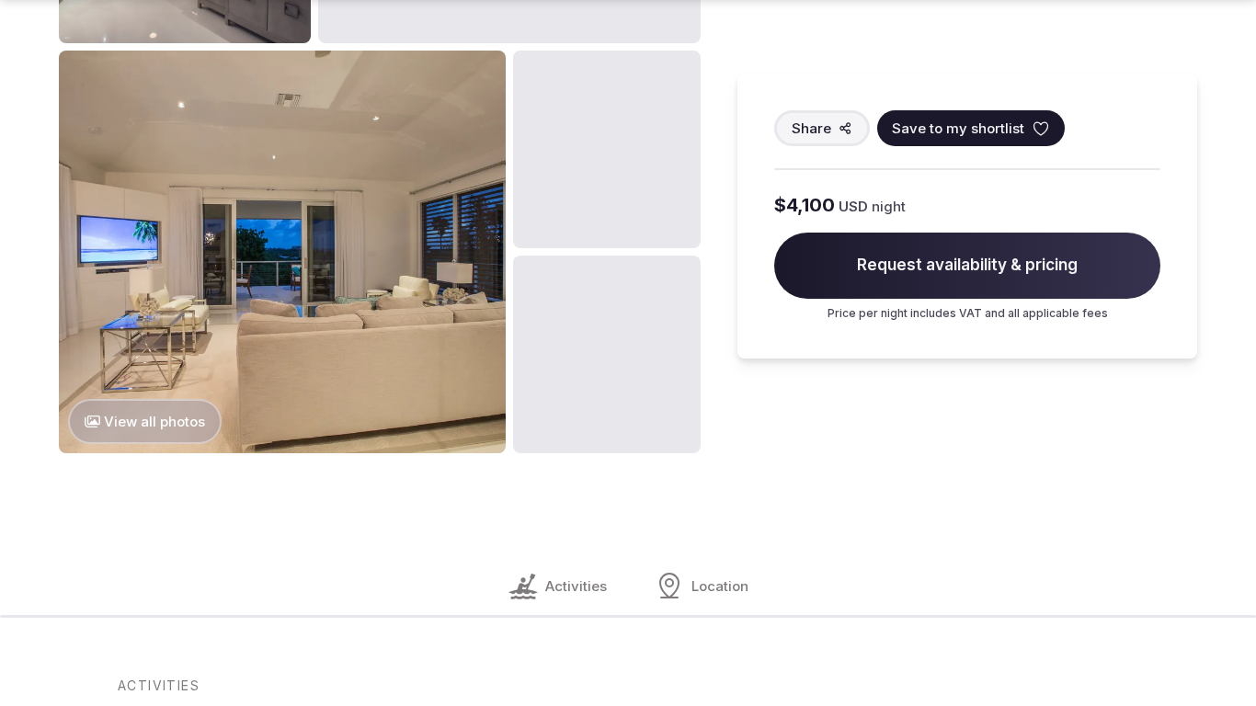
scroll to position [1947, 0]
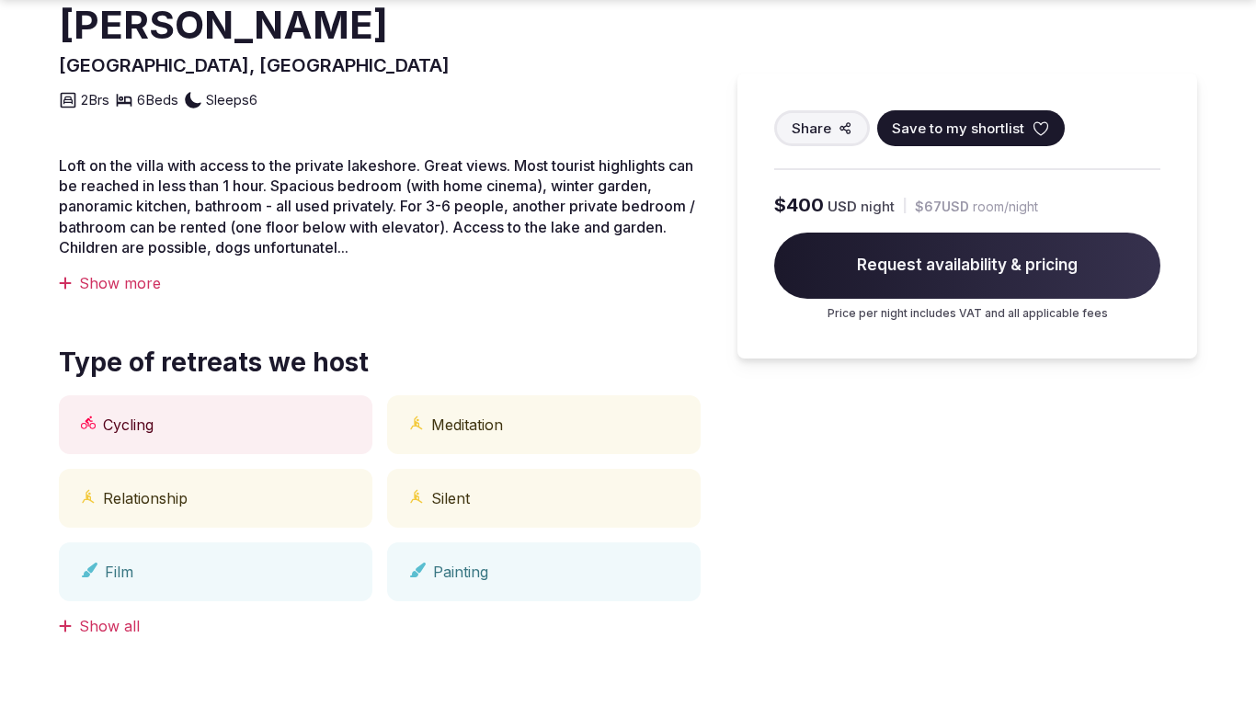
scroll to position [1280, 0]
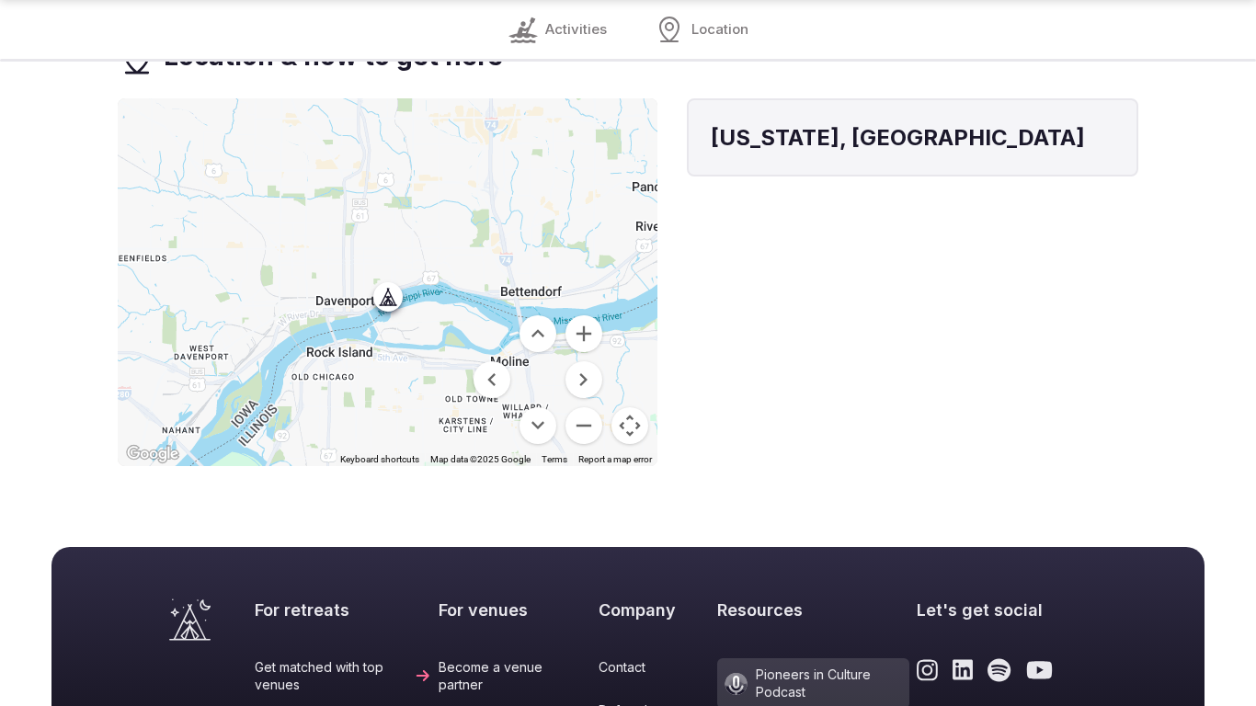
scroll to position [1720, 0]
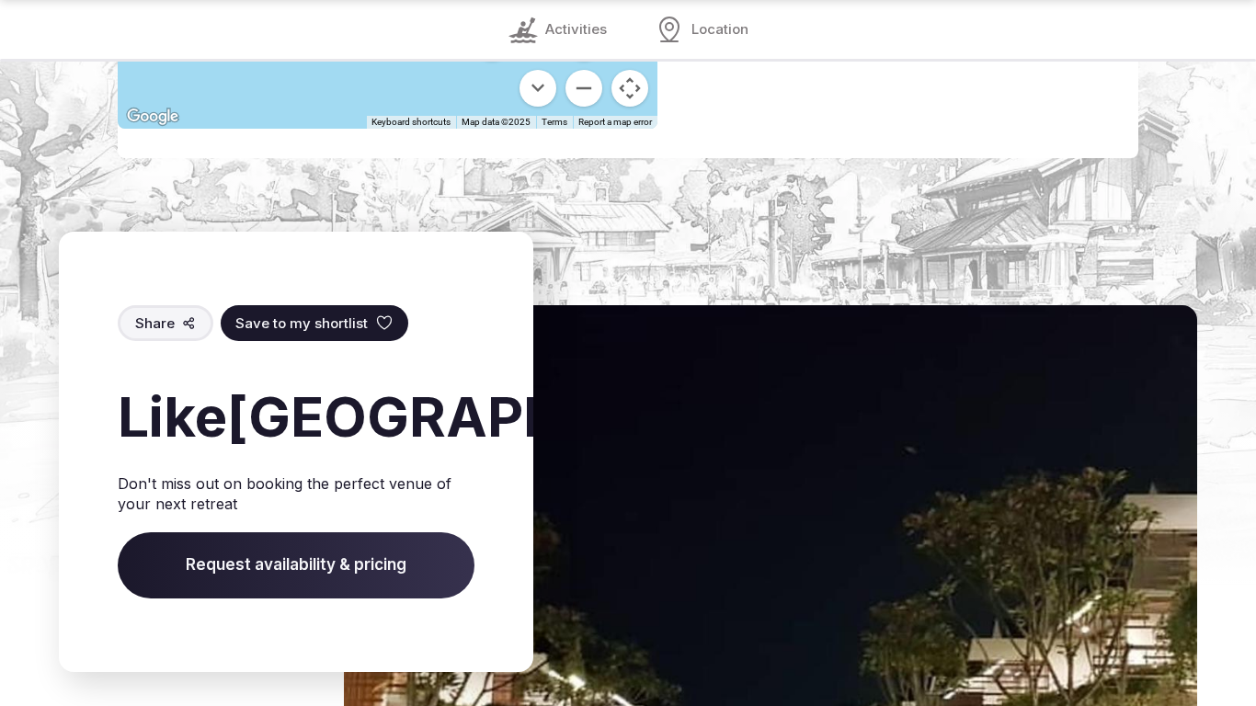
scroll to position [2492, 0]
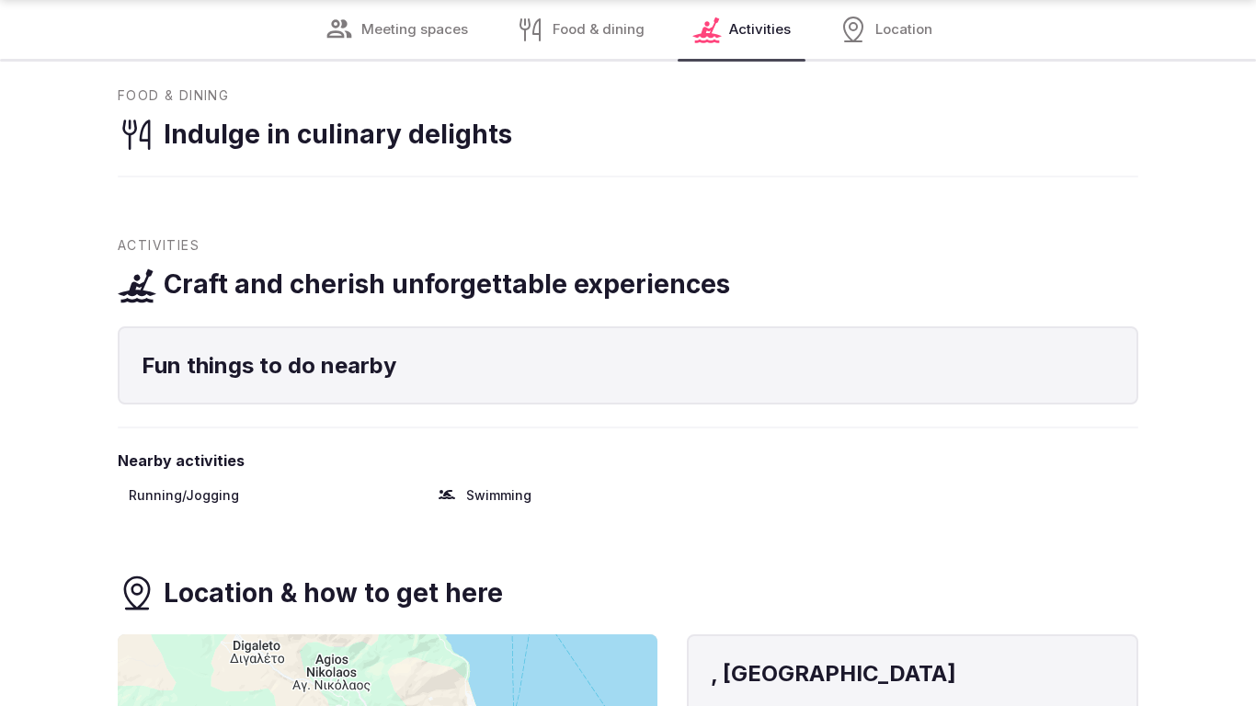
scroll to position [1886, 0]
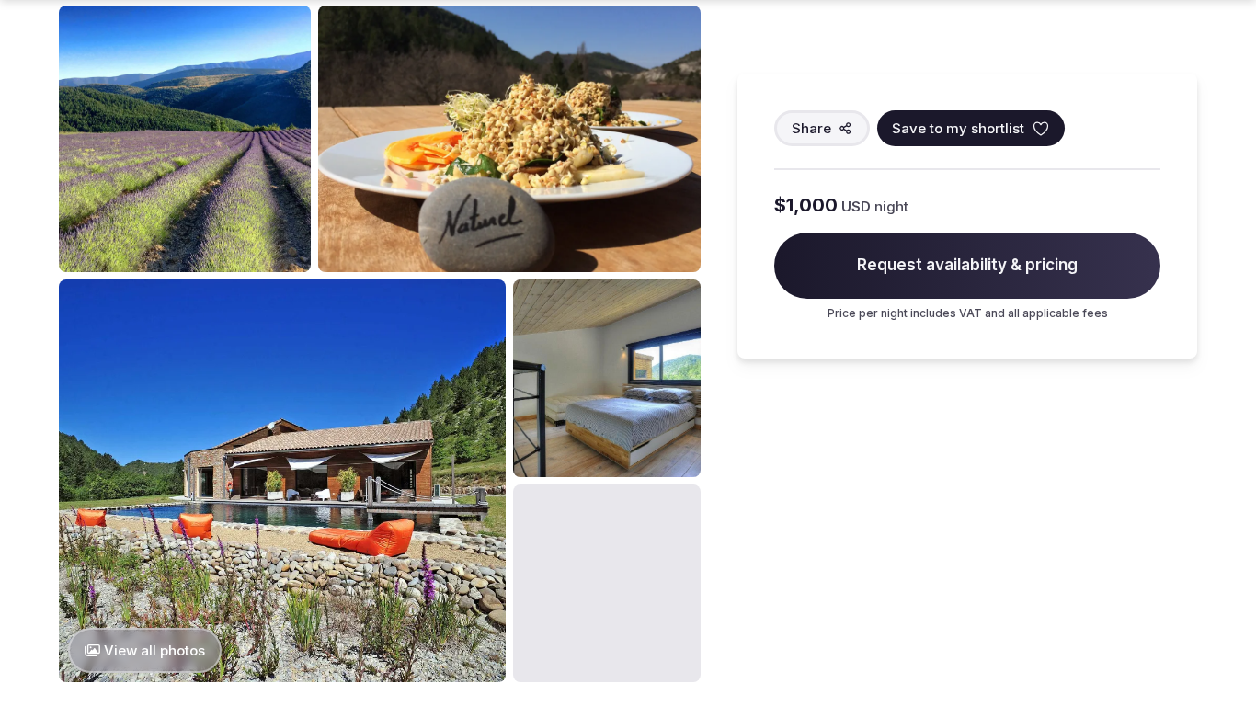
scroll to position [1947, 0]
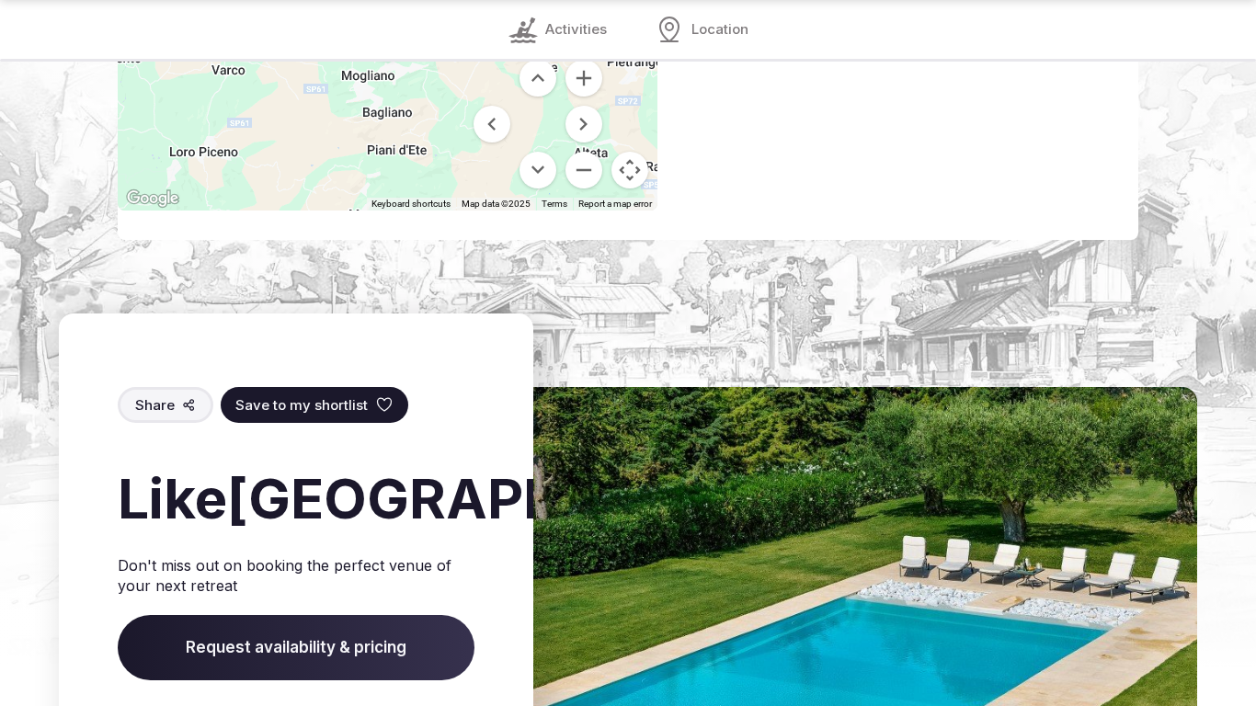
scroll to position [2492, 0]
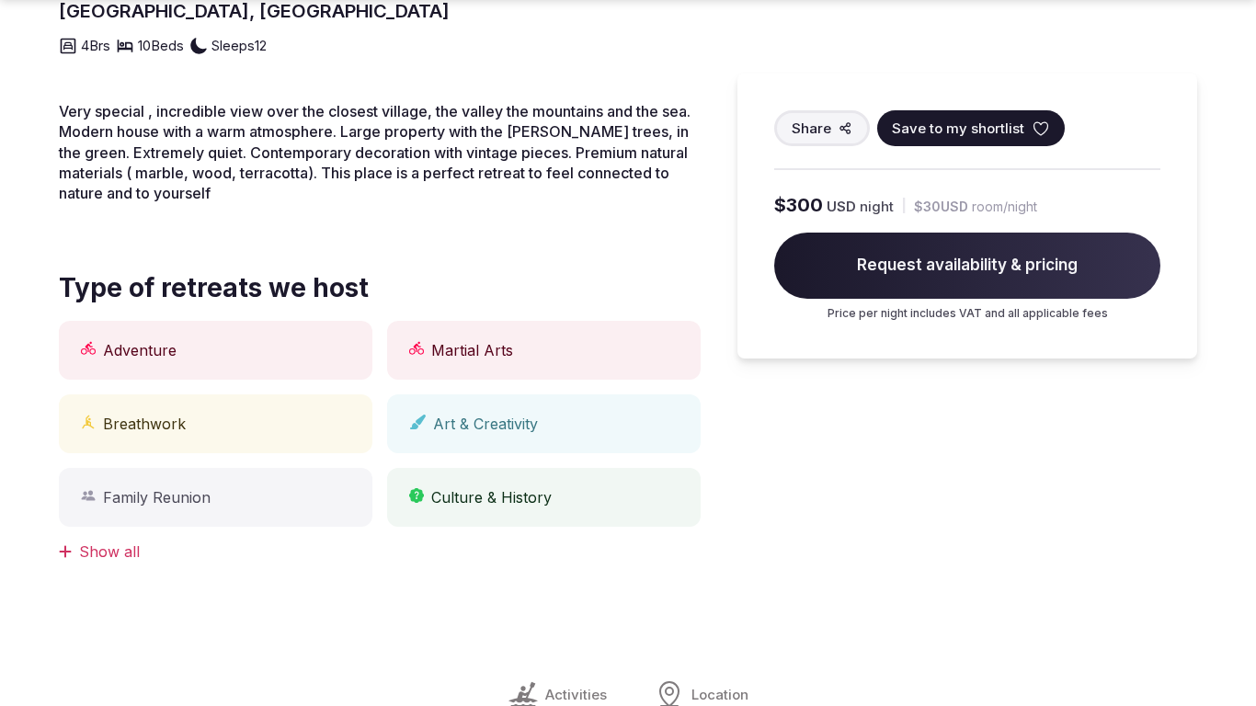
scroll to position [1886, 0]
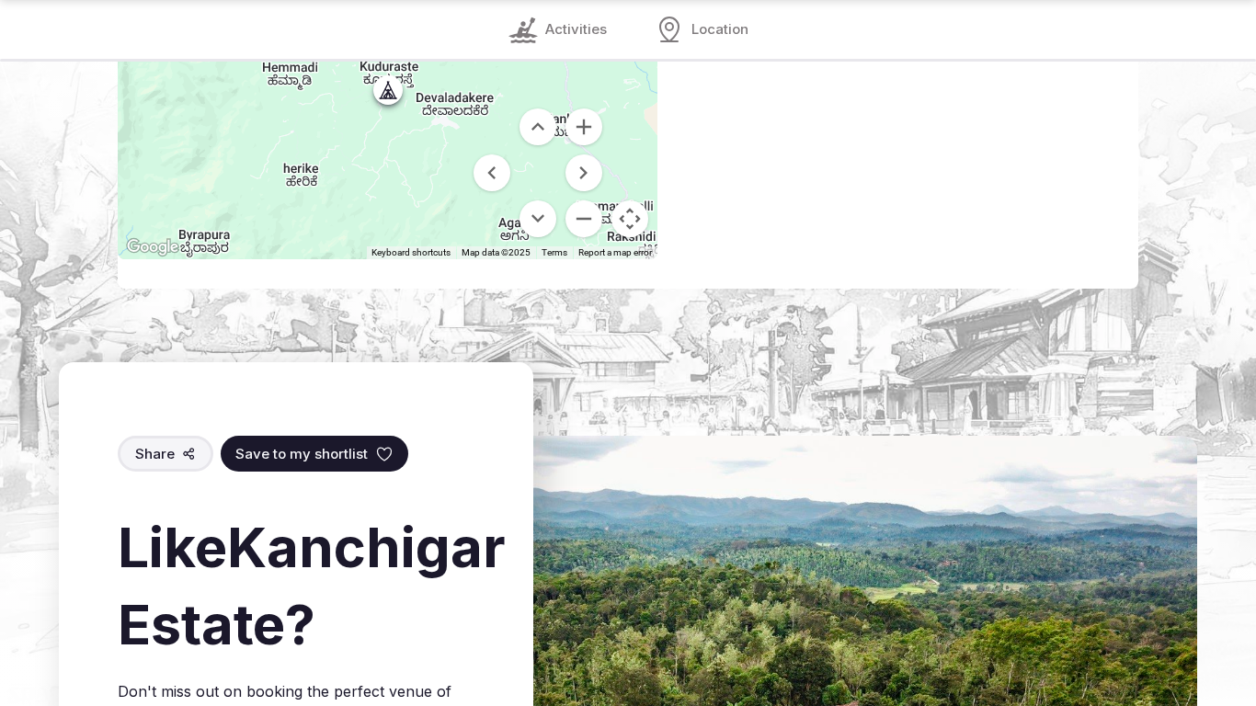
scroll to position [2490, 0]
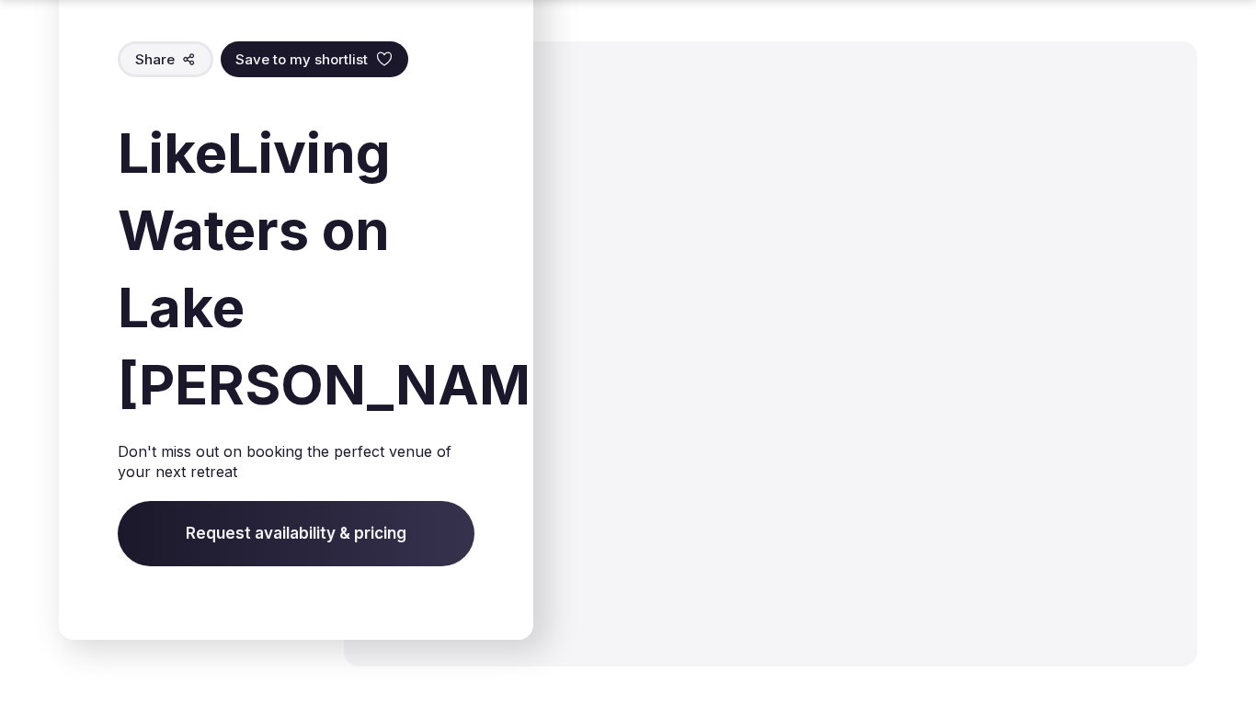
scroll to position [2615, 0]
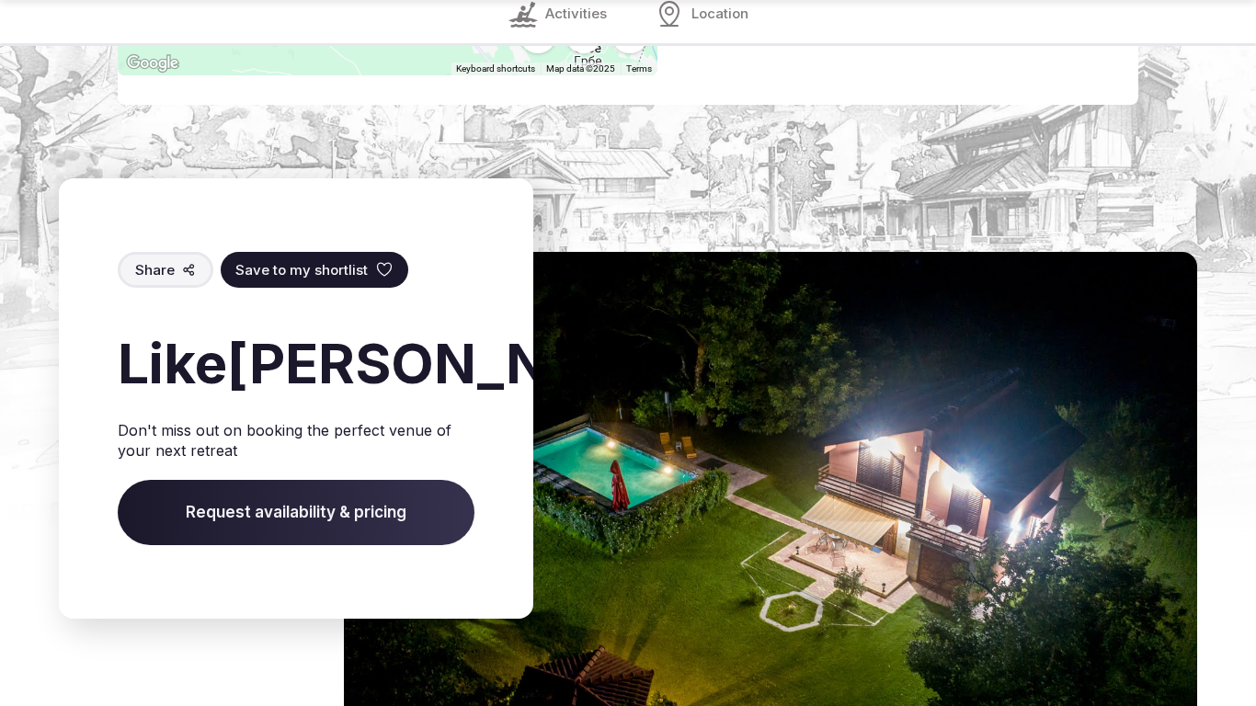
scroll to position [2507, 0]
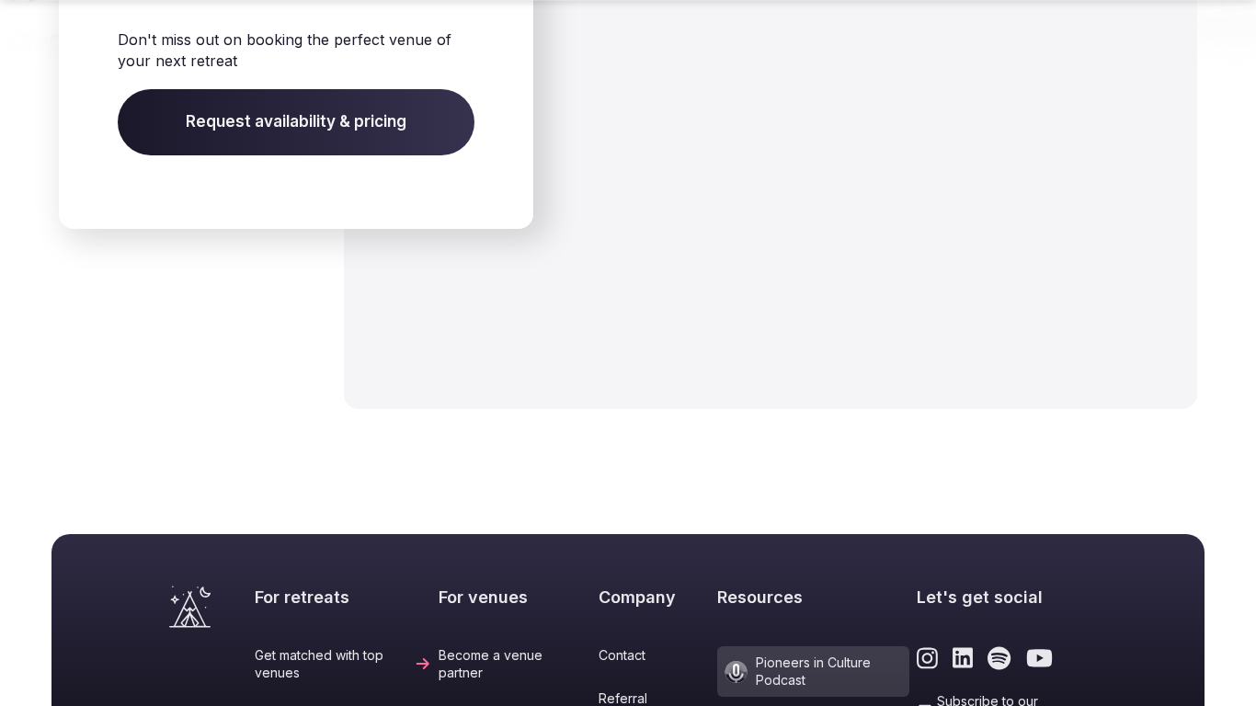
scroll to position [2376, 0]
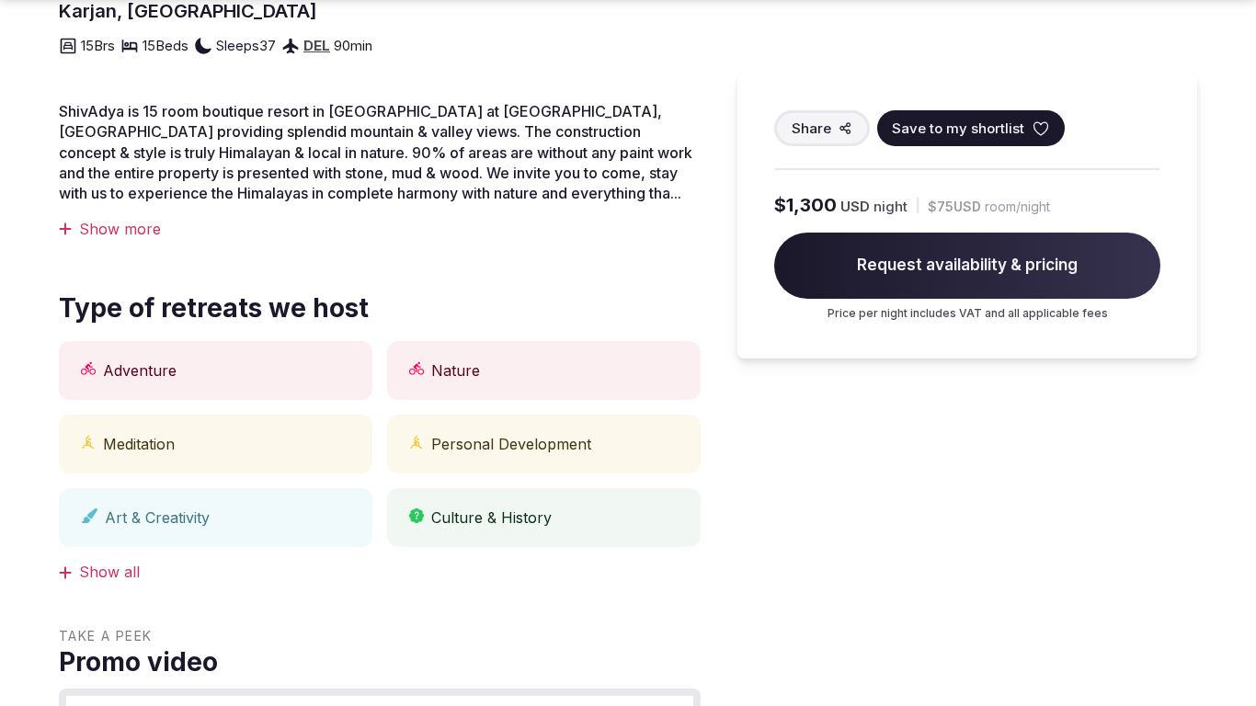
scroll to position [1280, 0]
